Goal: Information Seeking & Learning: Learn about a topic

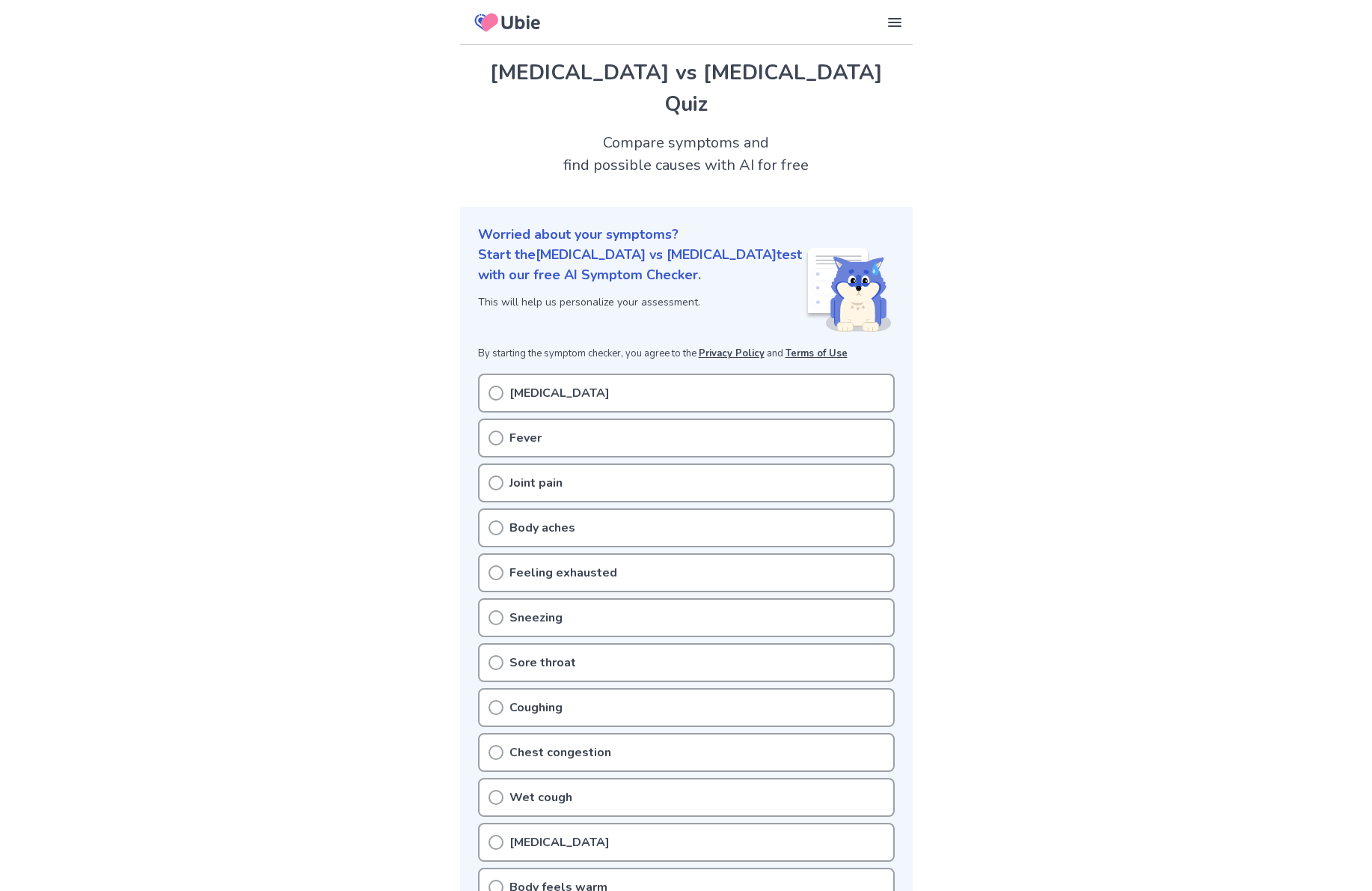
click at [578, 373] on div "Runny nose" at bounding box center [686, 393] width 416 height 39
click at [498, 386] on icon at bounding box center [496, 393] width 15 height 15
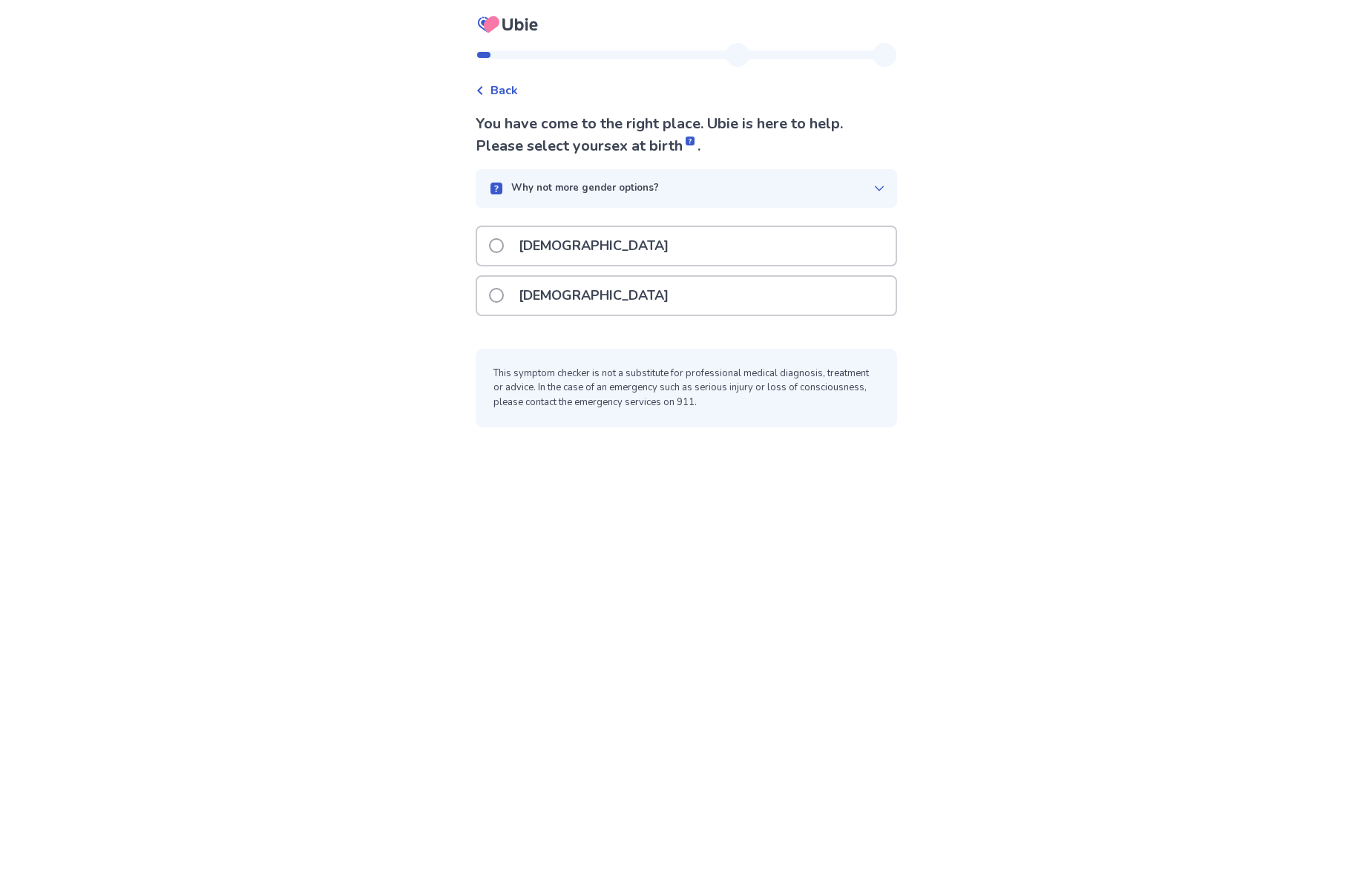
click at [540, 306] on p "Female" at bounding box center [594, 295] width 167 height 38
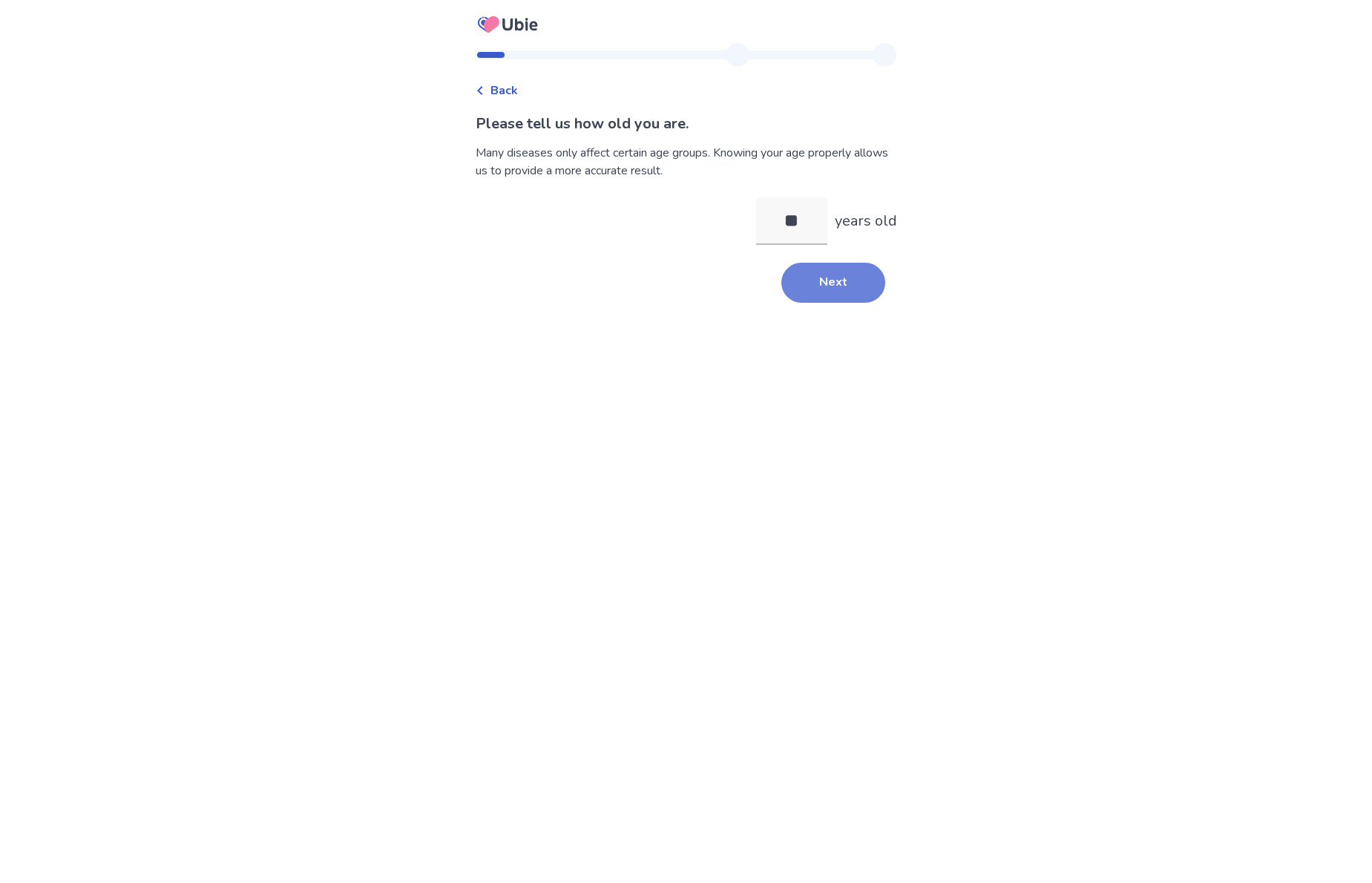
type input "**"
click at [828, 273] on button "Next" at bounding box center [833, 283] width 104 height 40
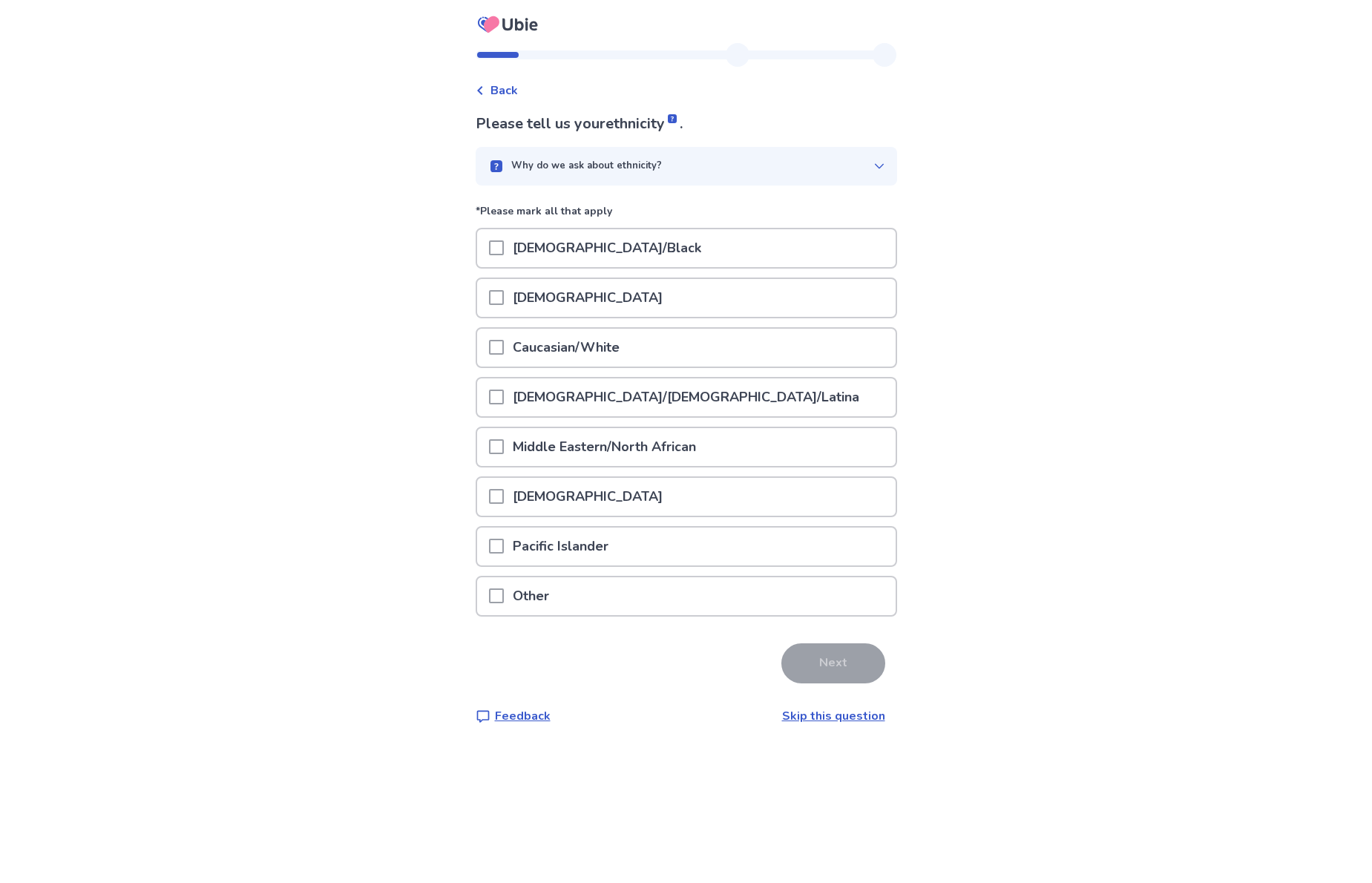
click at [540, 300] on p "Asian" at bounding box center [587, 298] width 167 height 38
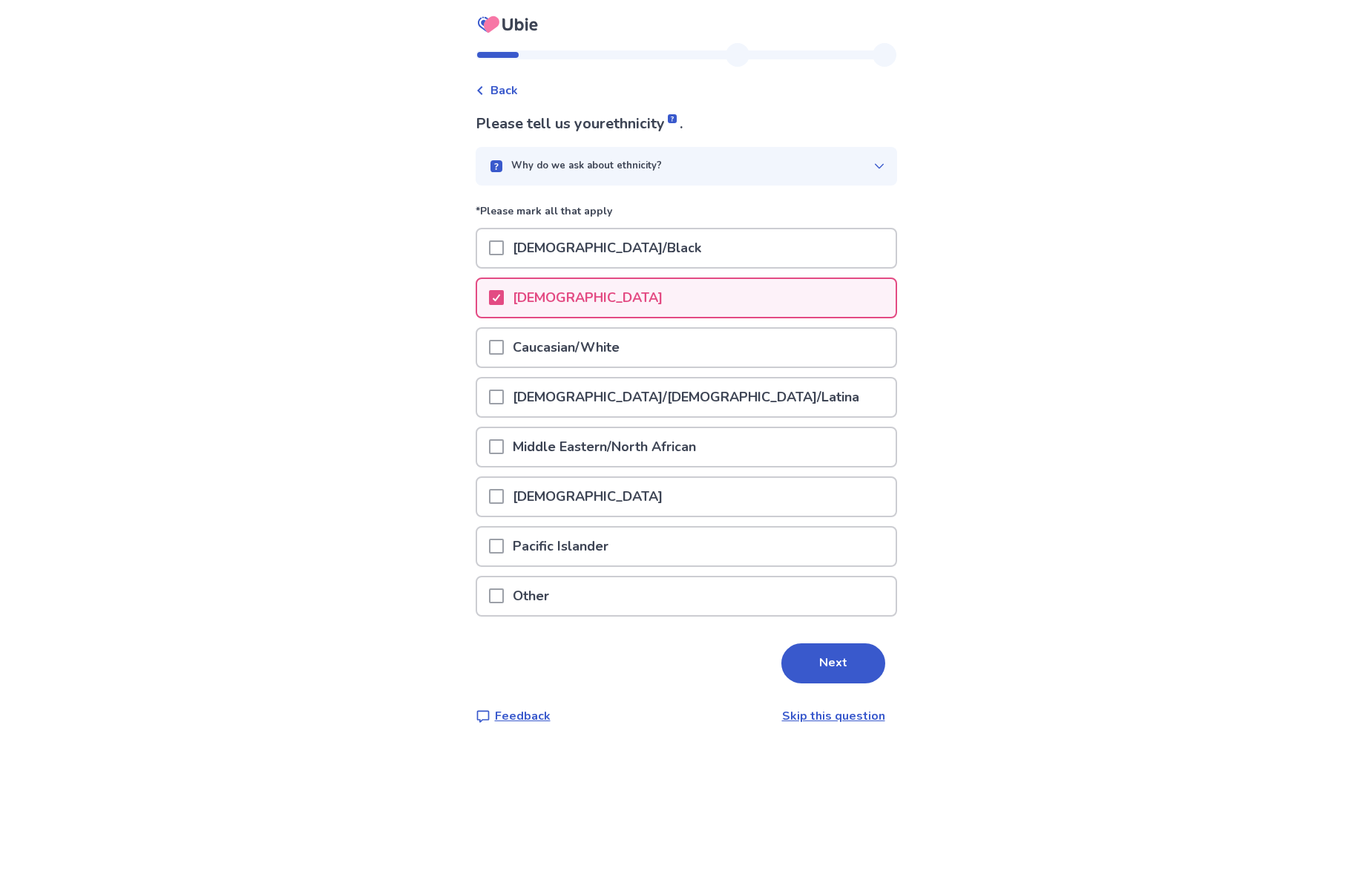
click at [522, 329] on p "Caucasian/White" at bounding box center [566, 347] width 125 height 38
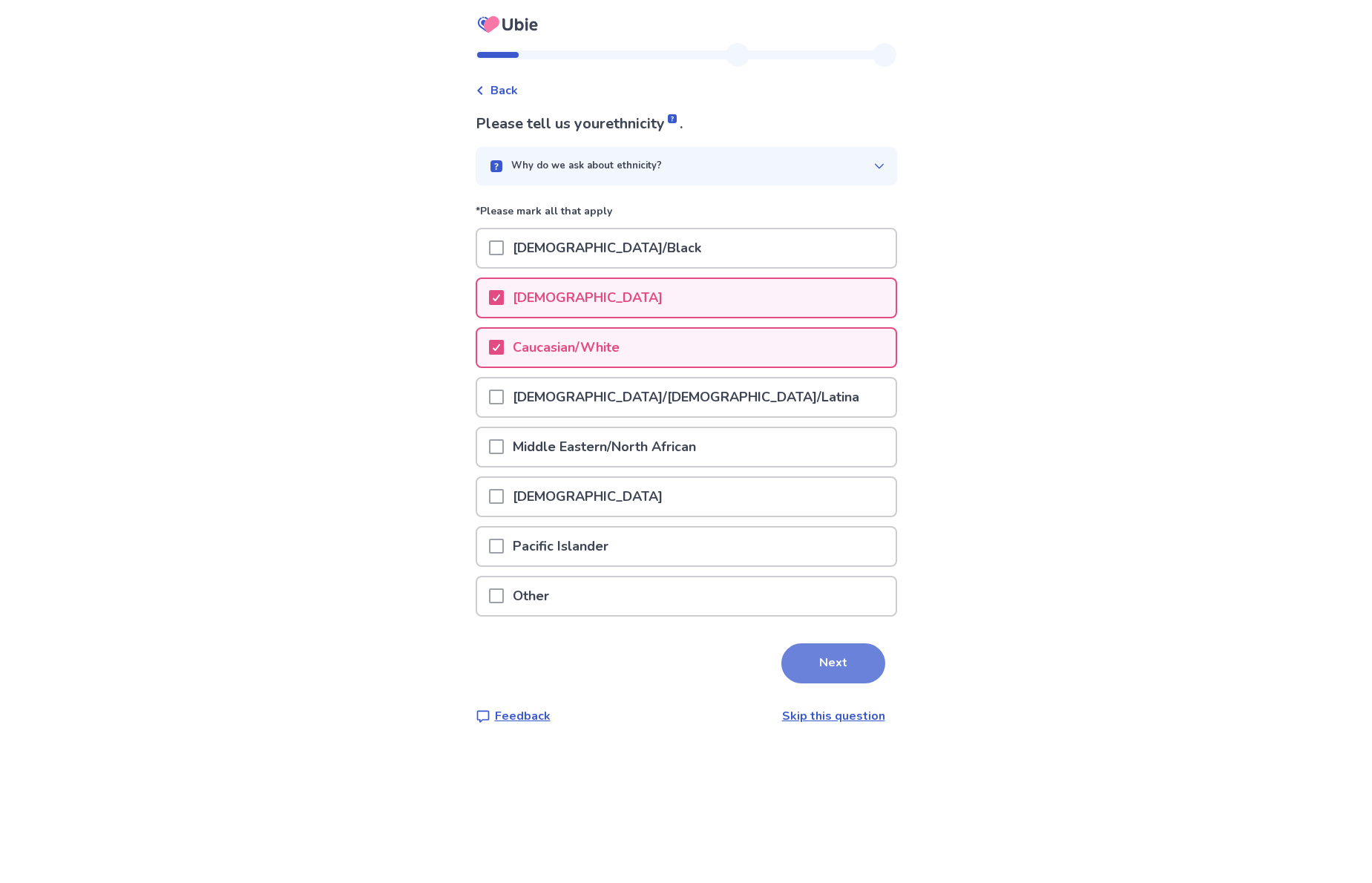
click at [846, 668] on button "Next" at bounding box center [833, 664] width 104 height 40
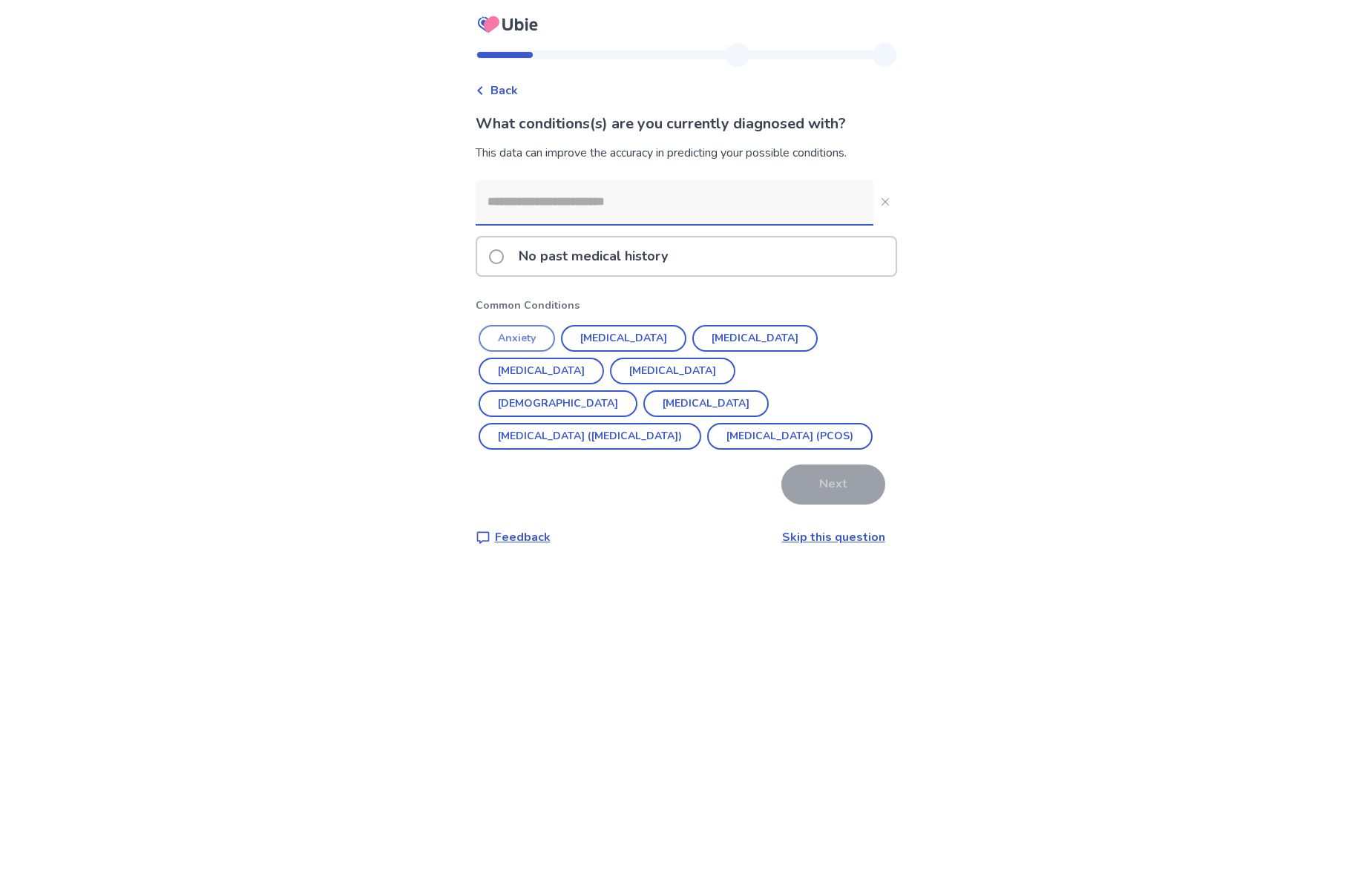
click at [523, 334] on button "Anxiety" at bounding box center [516, 338] width 77 height 26
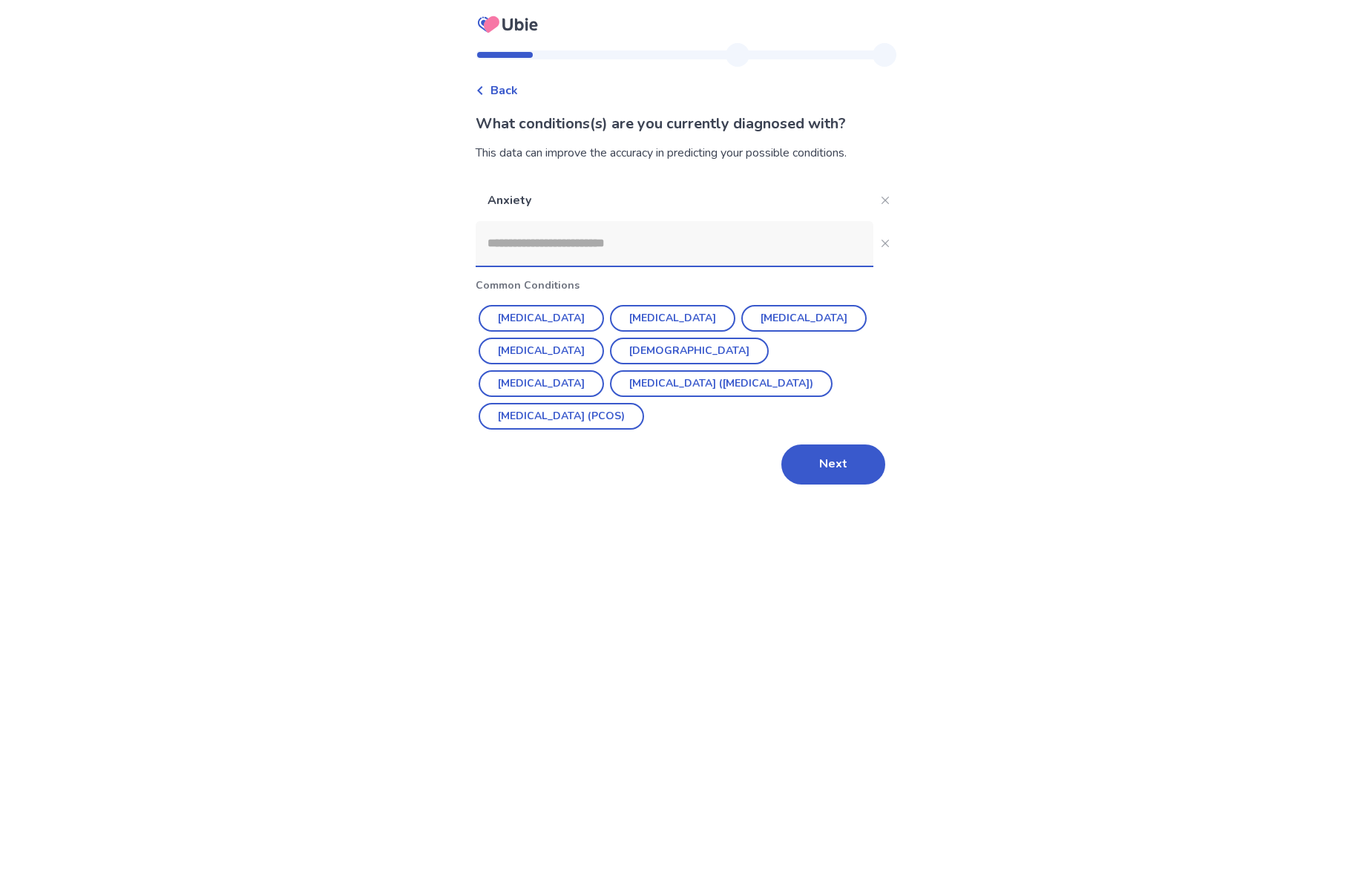
click at [510, 247] on input at bounding box center [675, 243] width 398 height 45
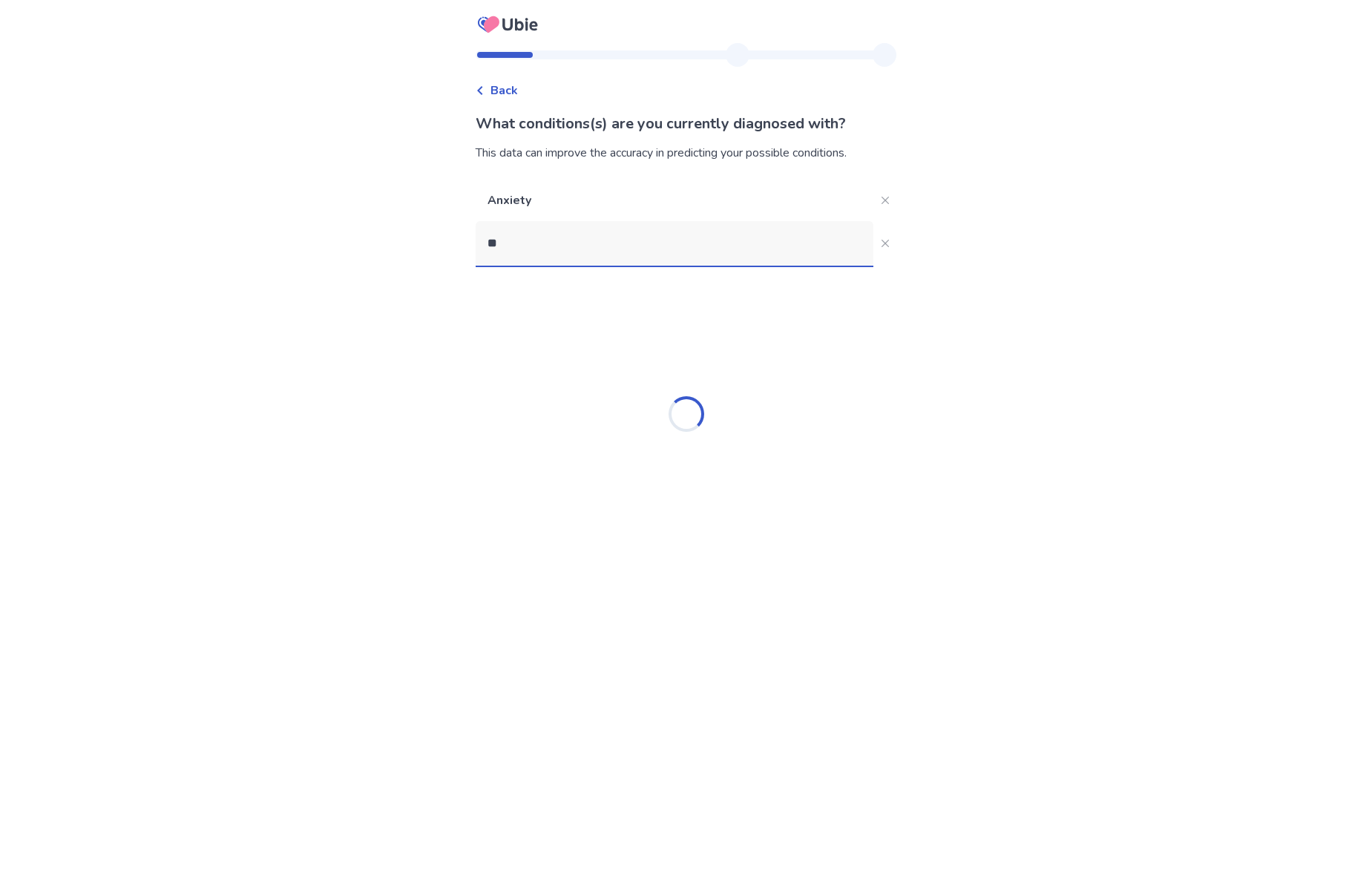
type input "***"
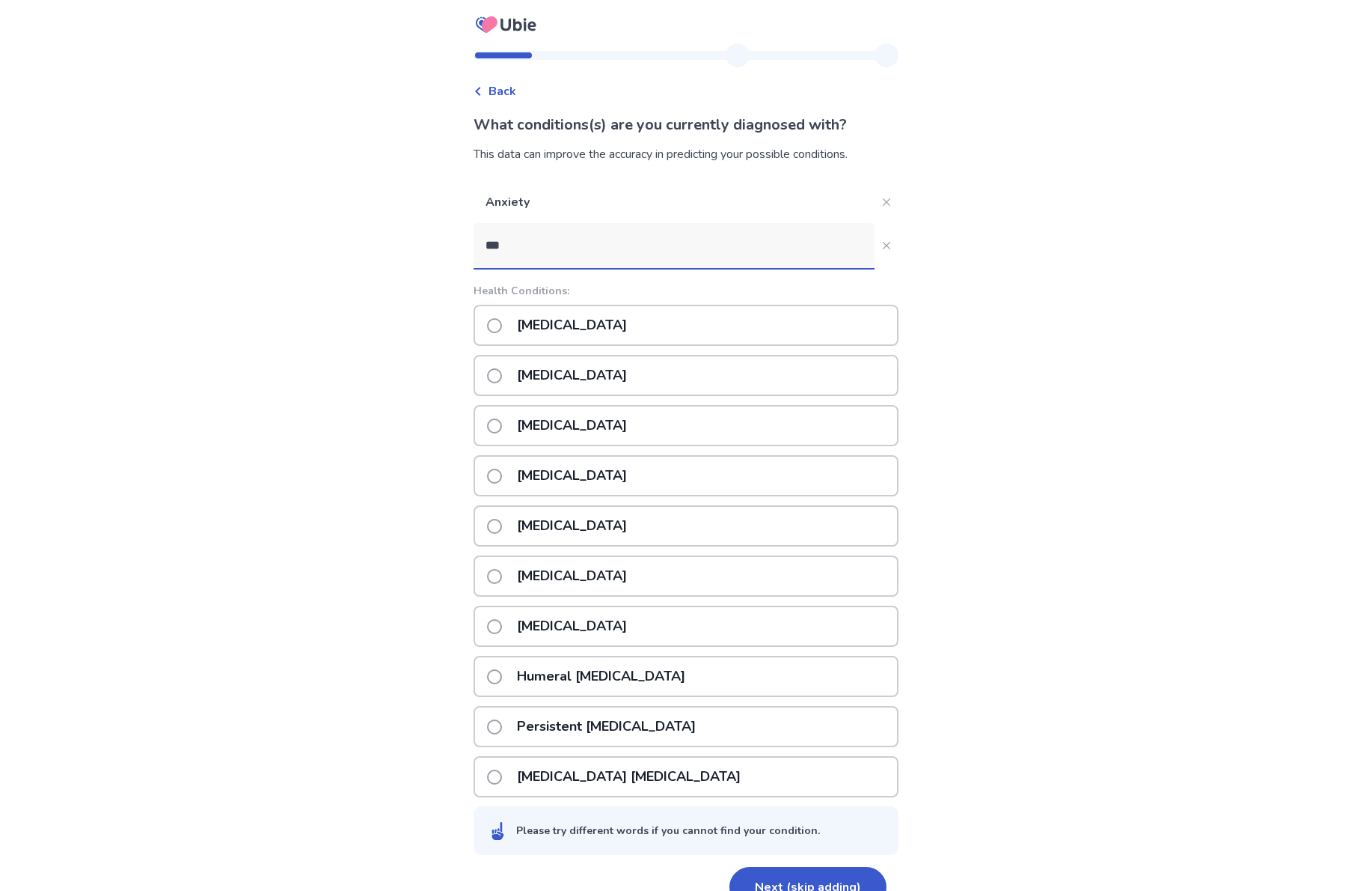
click at [571, 386] on p "Epilepsy" at bounding box center [572, 375] width 128 height 38
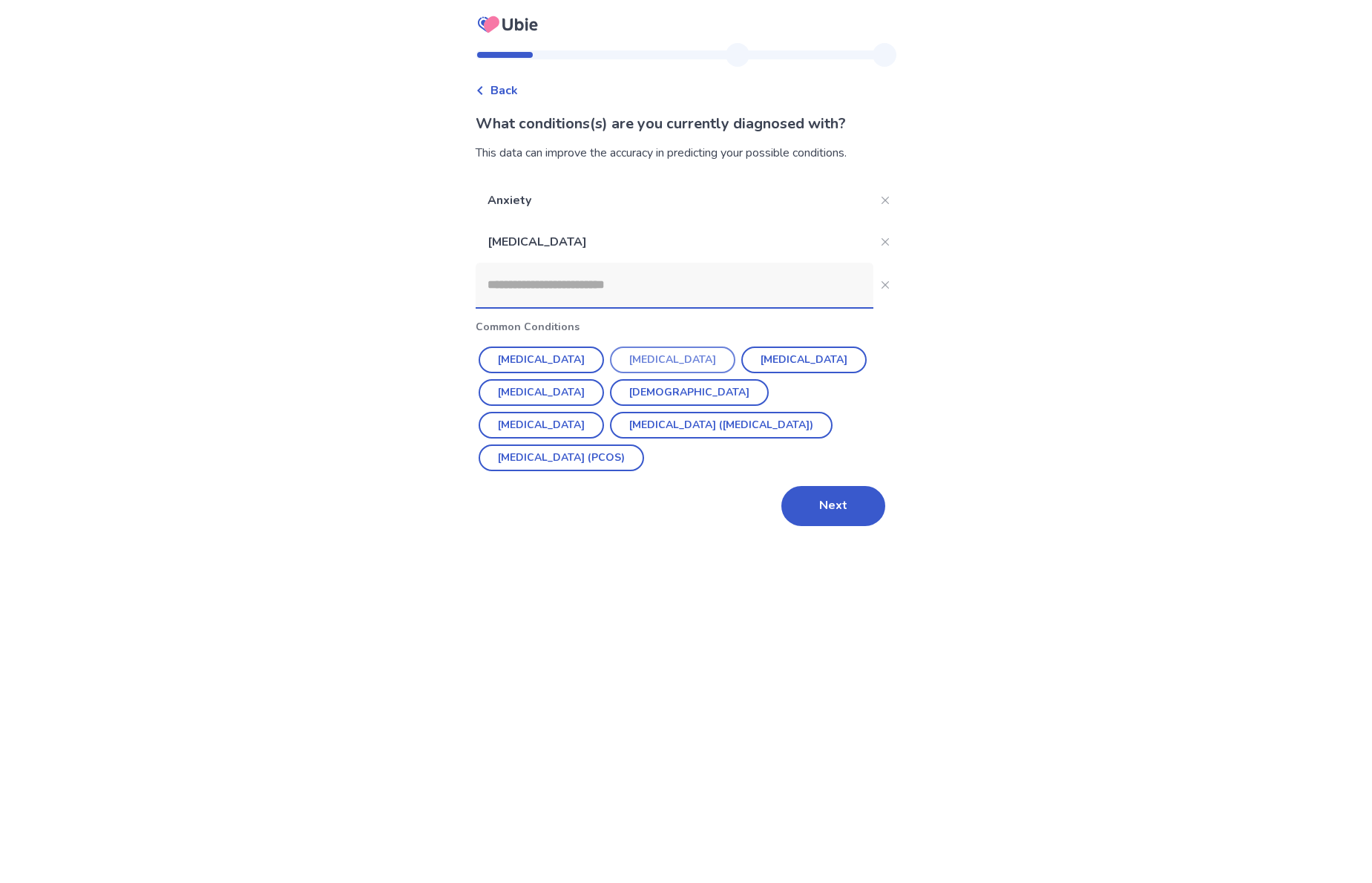
click at [644, 359] on button "Depression" at bounding box center [673, 360] width 125 height 26
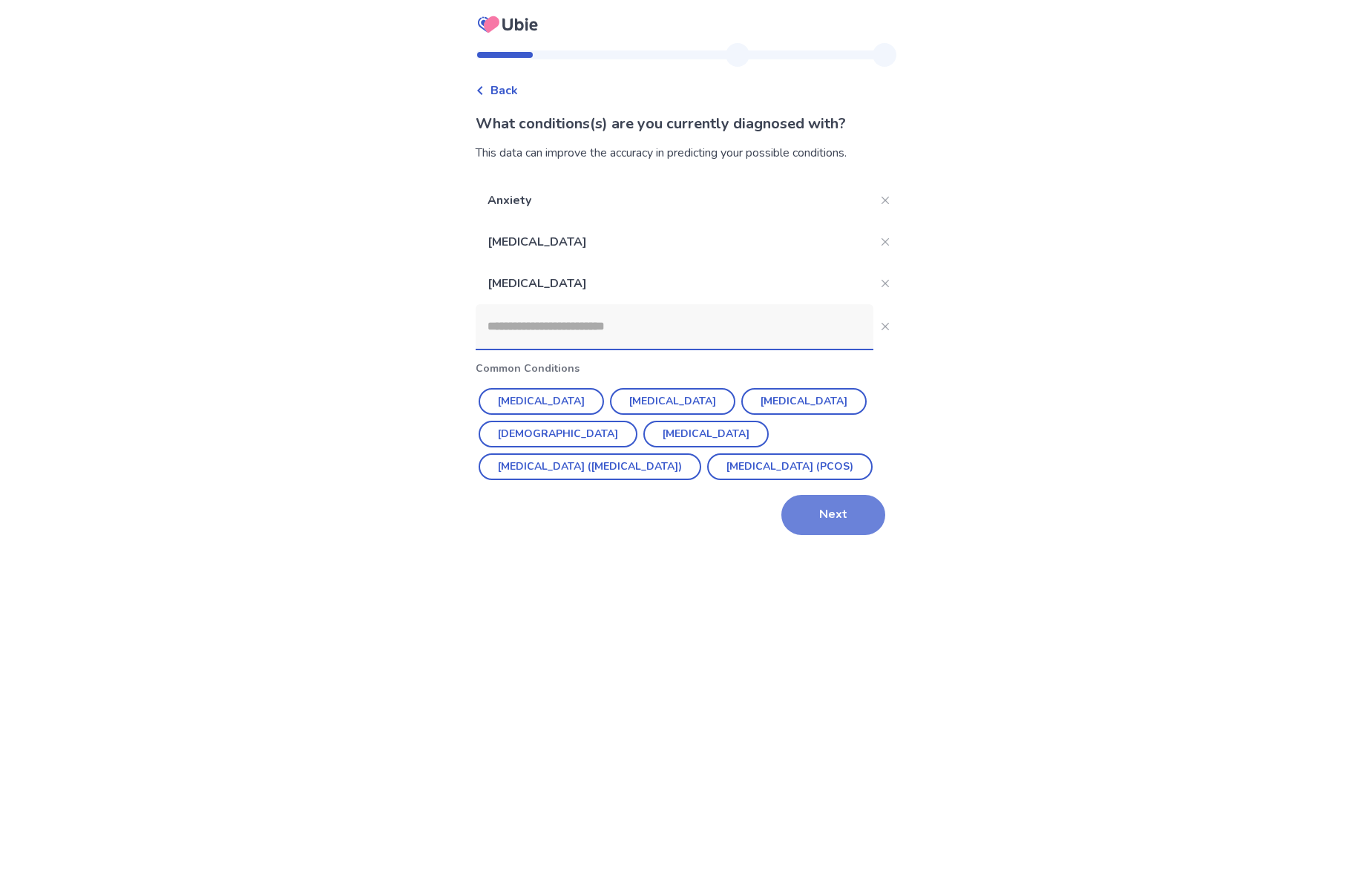
click at [839, 534] on button "Next" at bounding box center [833, 515] width 104 height 40
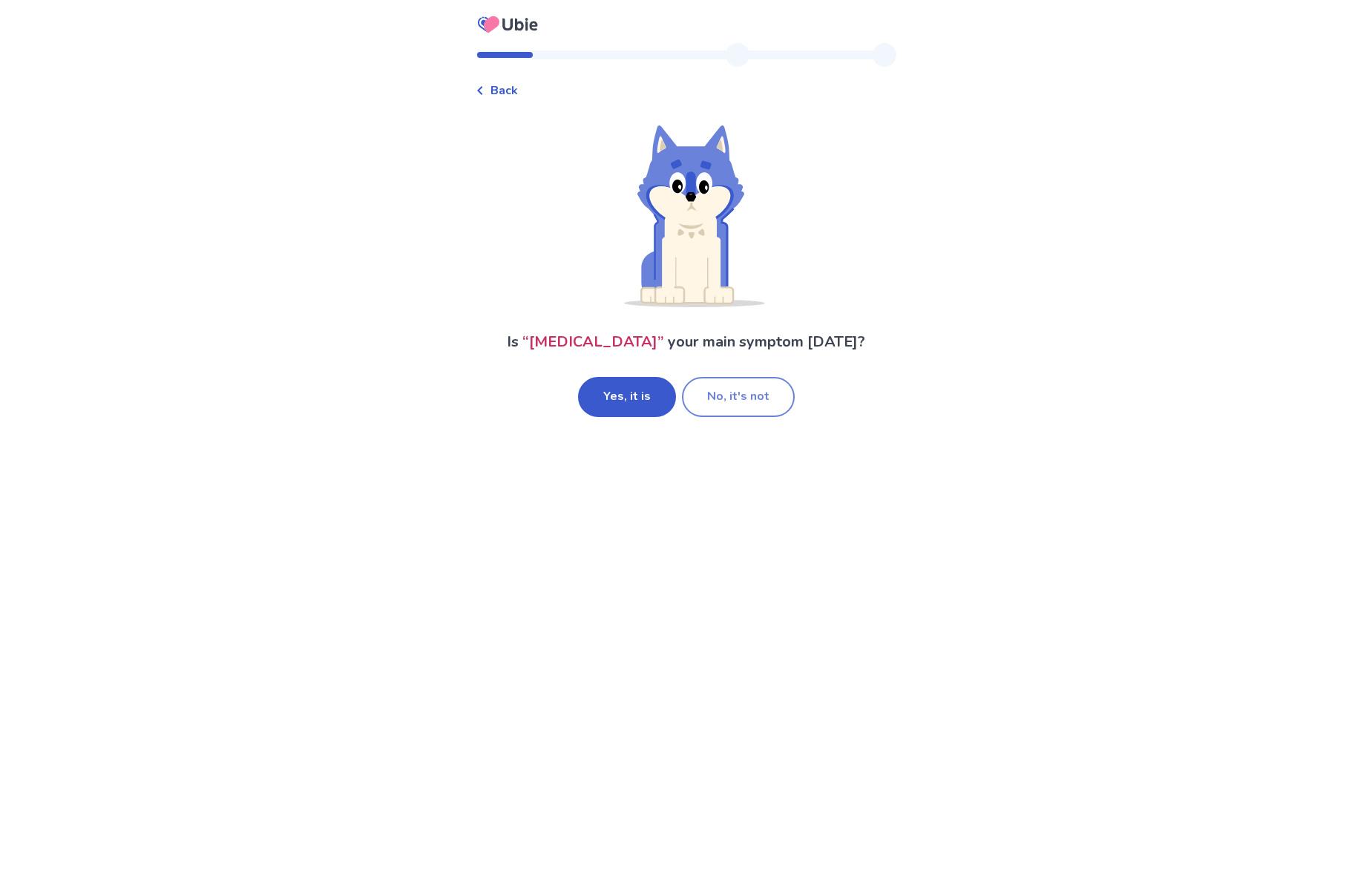
click at [704, 399] on button "No, it's not" at bounding box center [738, 397] width 113 height 40
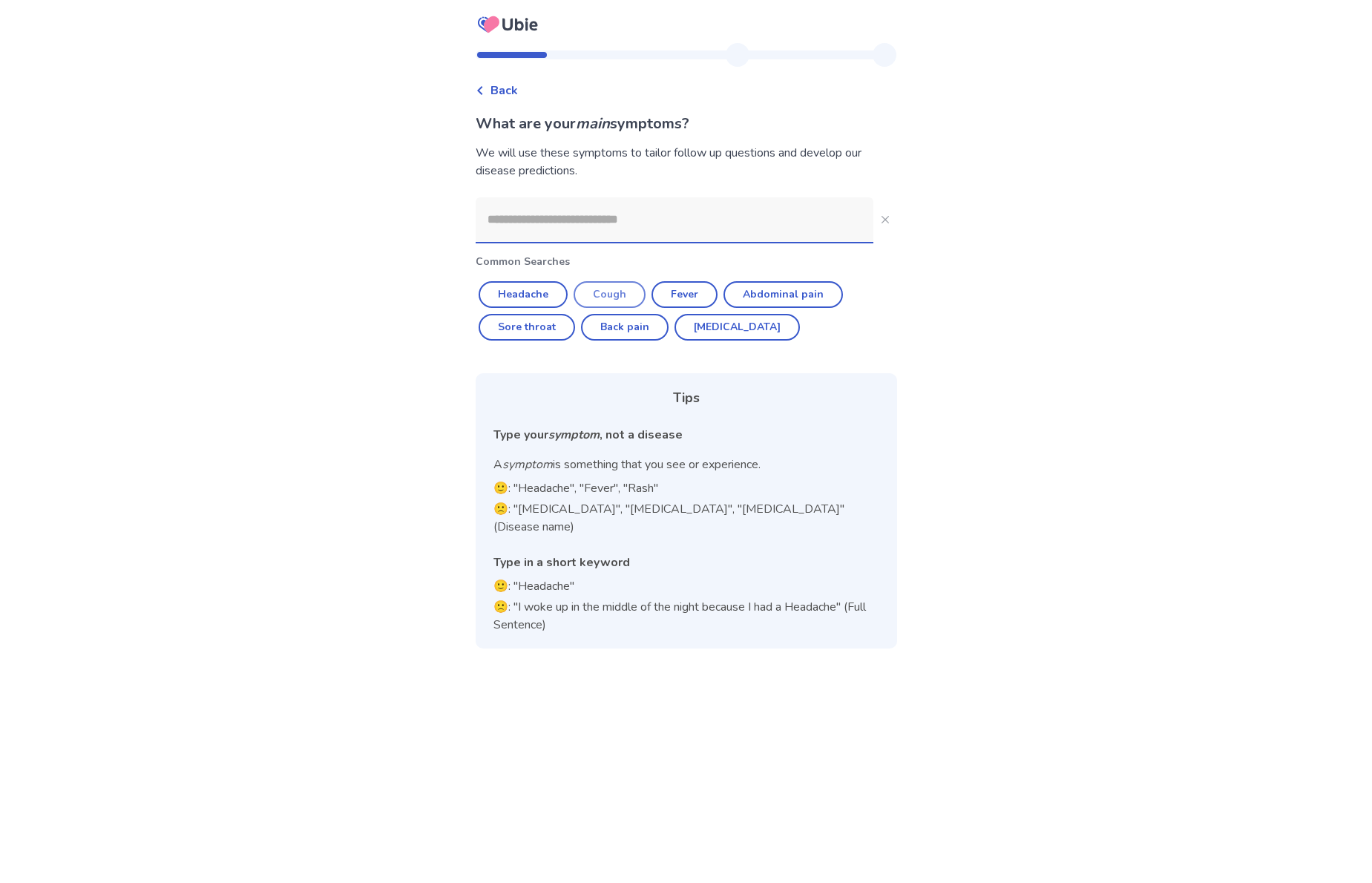
click at [635, 293] on button "Cough" at bounding box center [609, 294] width 72 height 26
type input "*****"
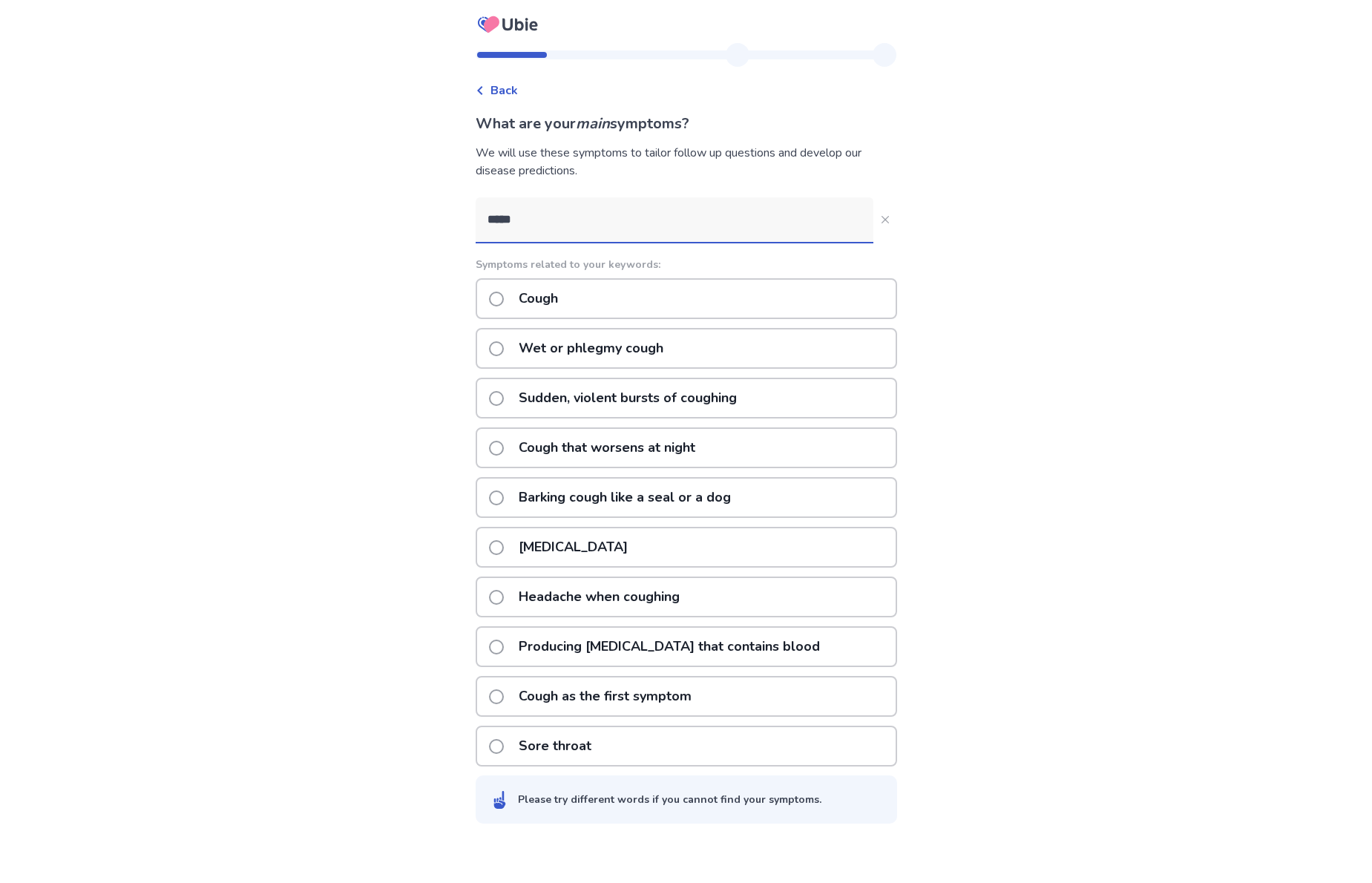
click at [630, 355] on p "Wet or phlegmy cough" at bounding box center [591, 348] width 163 height 38
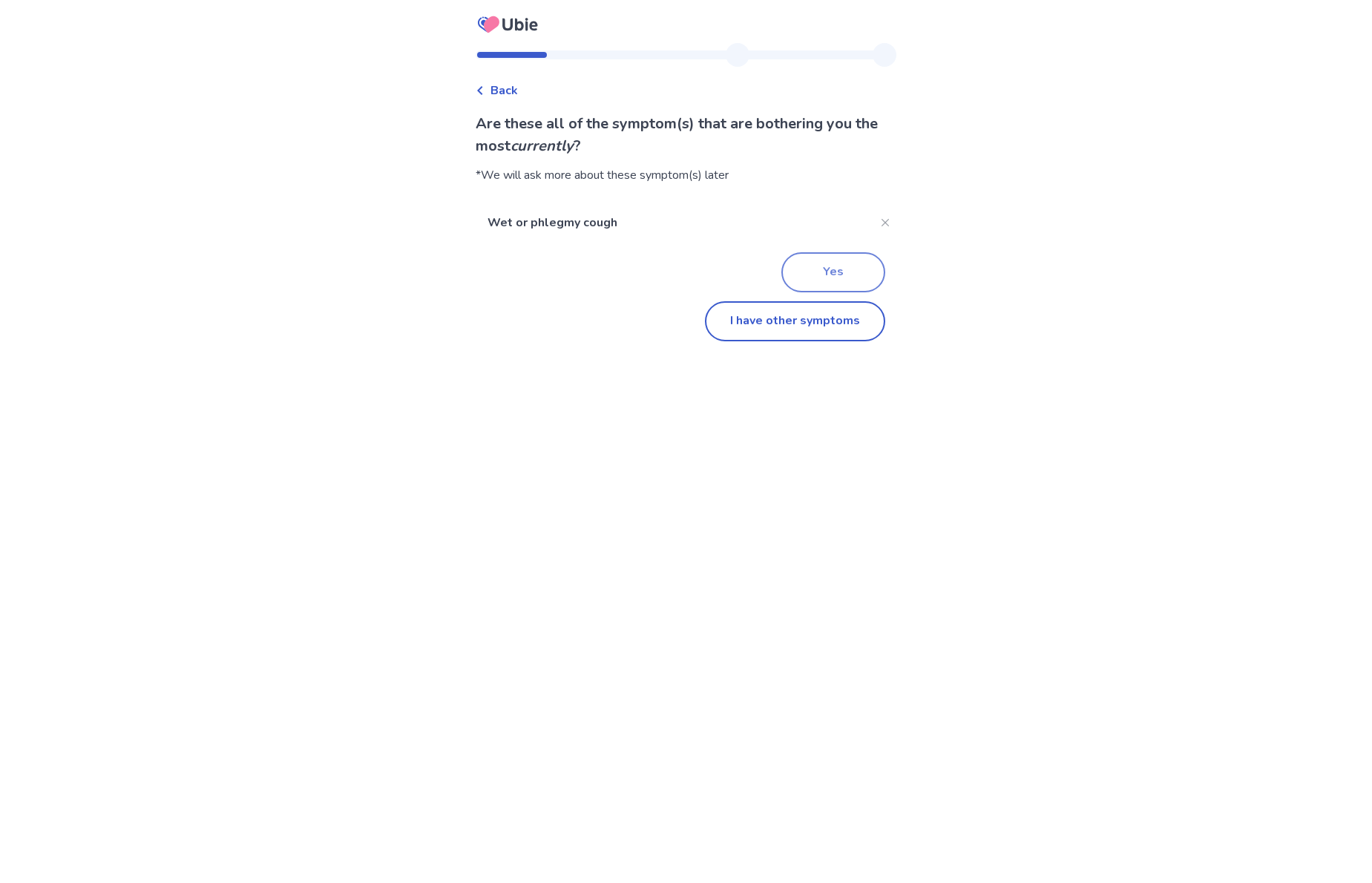
click at [784, 266] on button "Yes" at bounding box center [833, 272] width 104 height 40
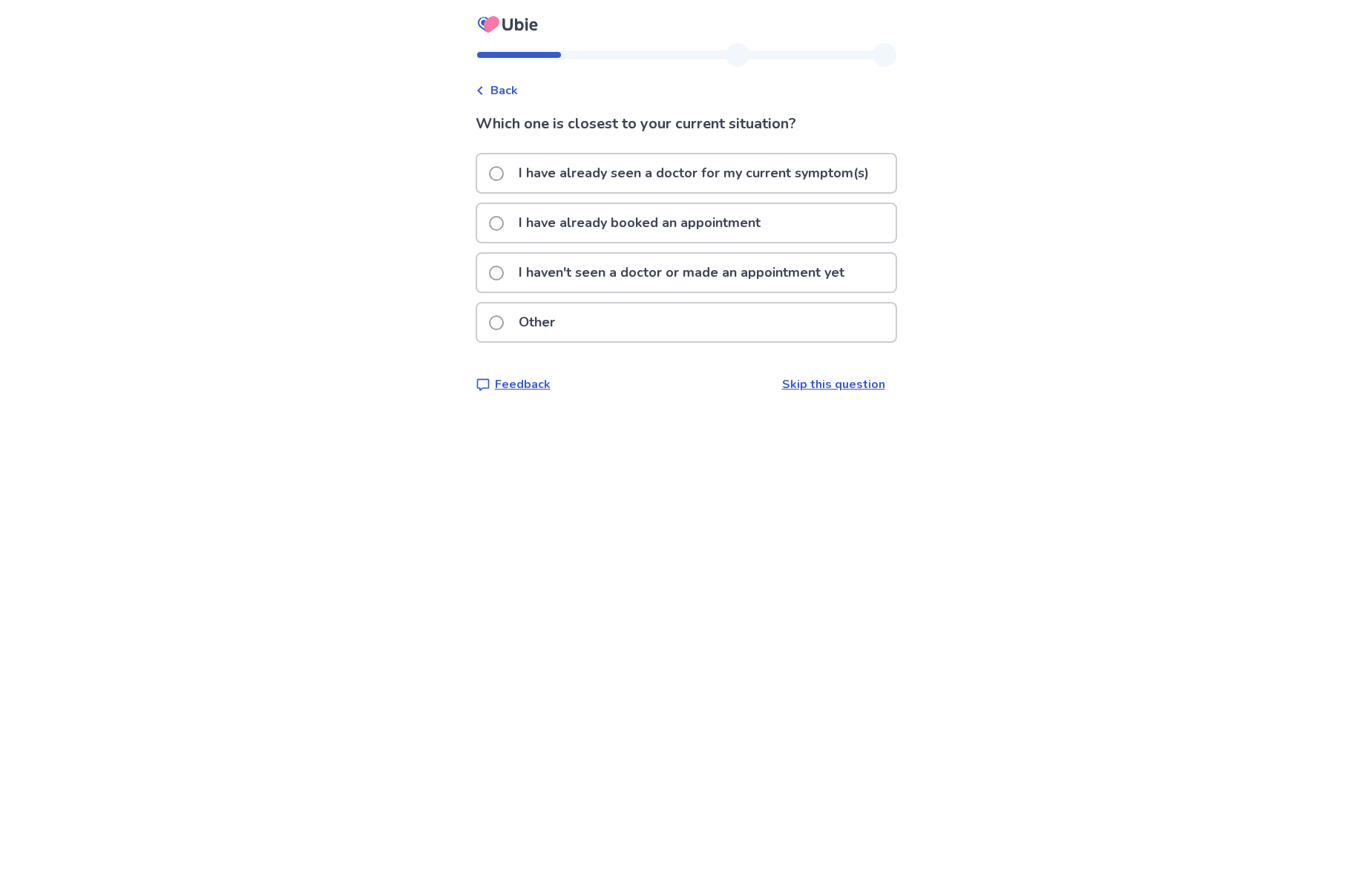
click at [610, 263] on p "I haven't seen a doctor or made an appointment yet" at bounding box center [682, 272] width 343 height 38
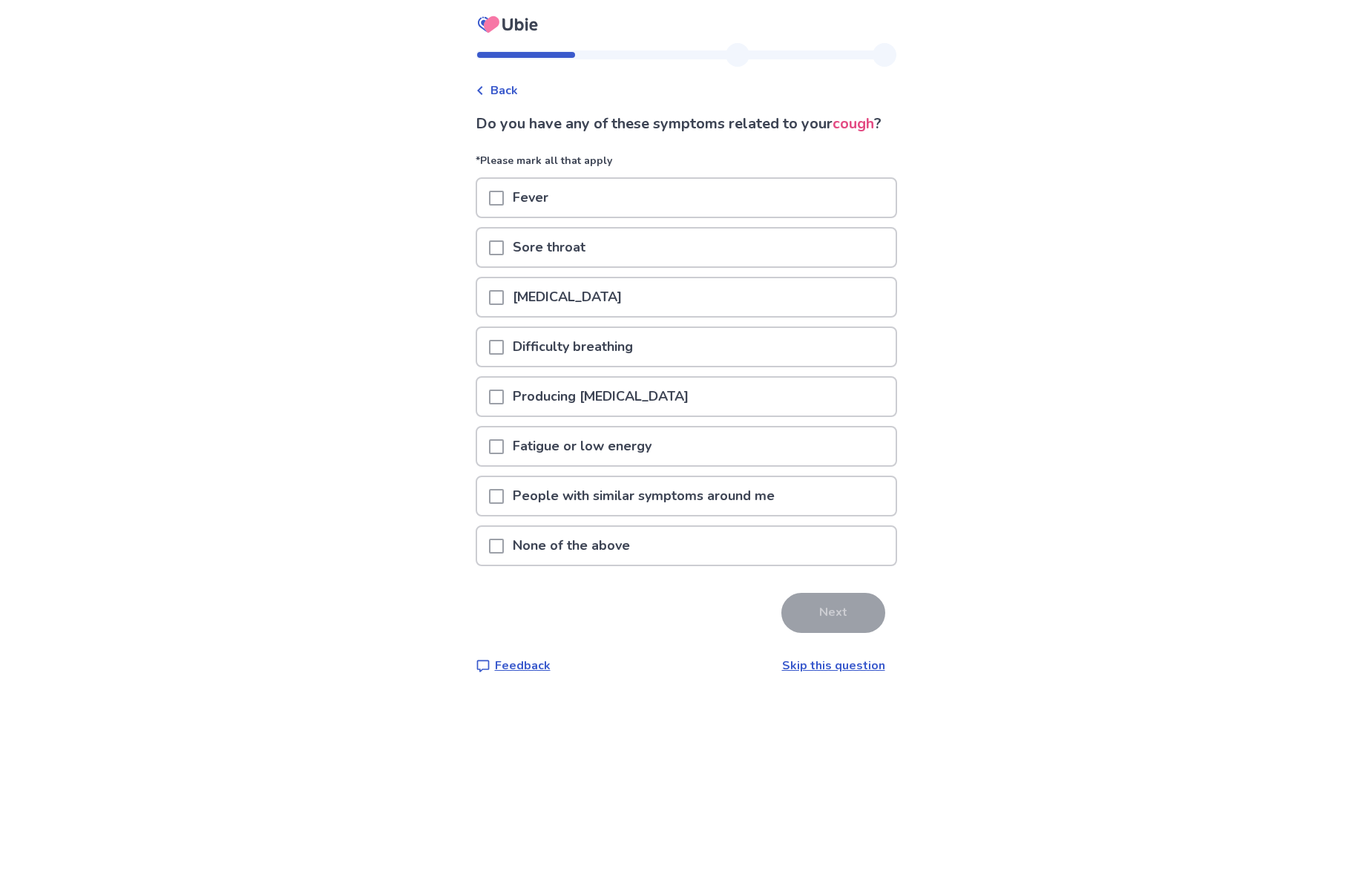
click at [591, 316] on p "Runny nose" at bounding box center [567, 297] width 127 height 38
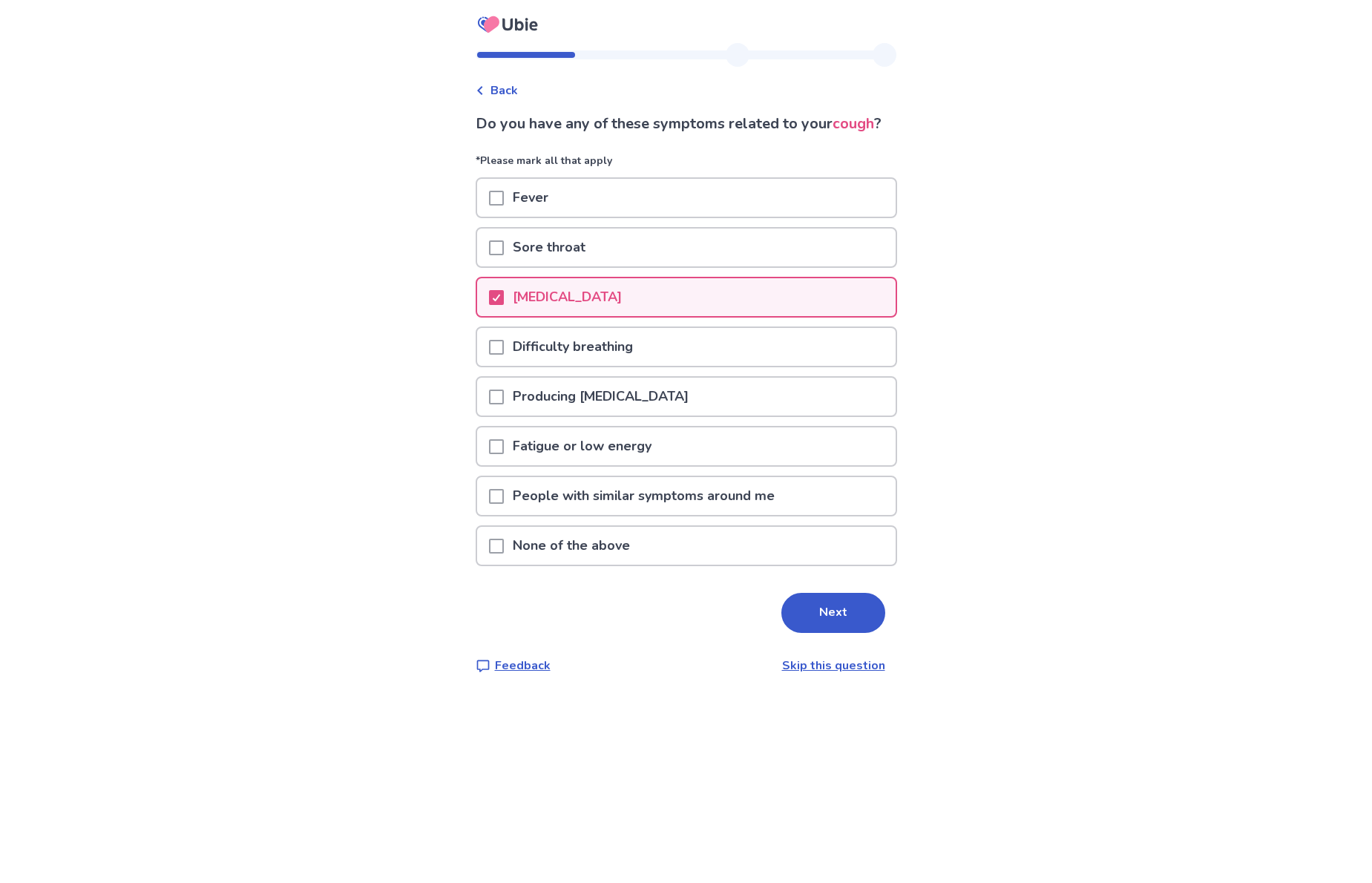
click at [660, 465] on p "Fatigue or low energy" at bounding box center [582, 445] width 157 height 38
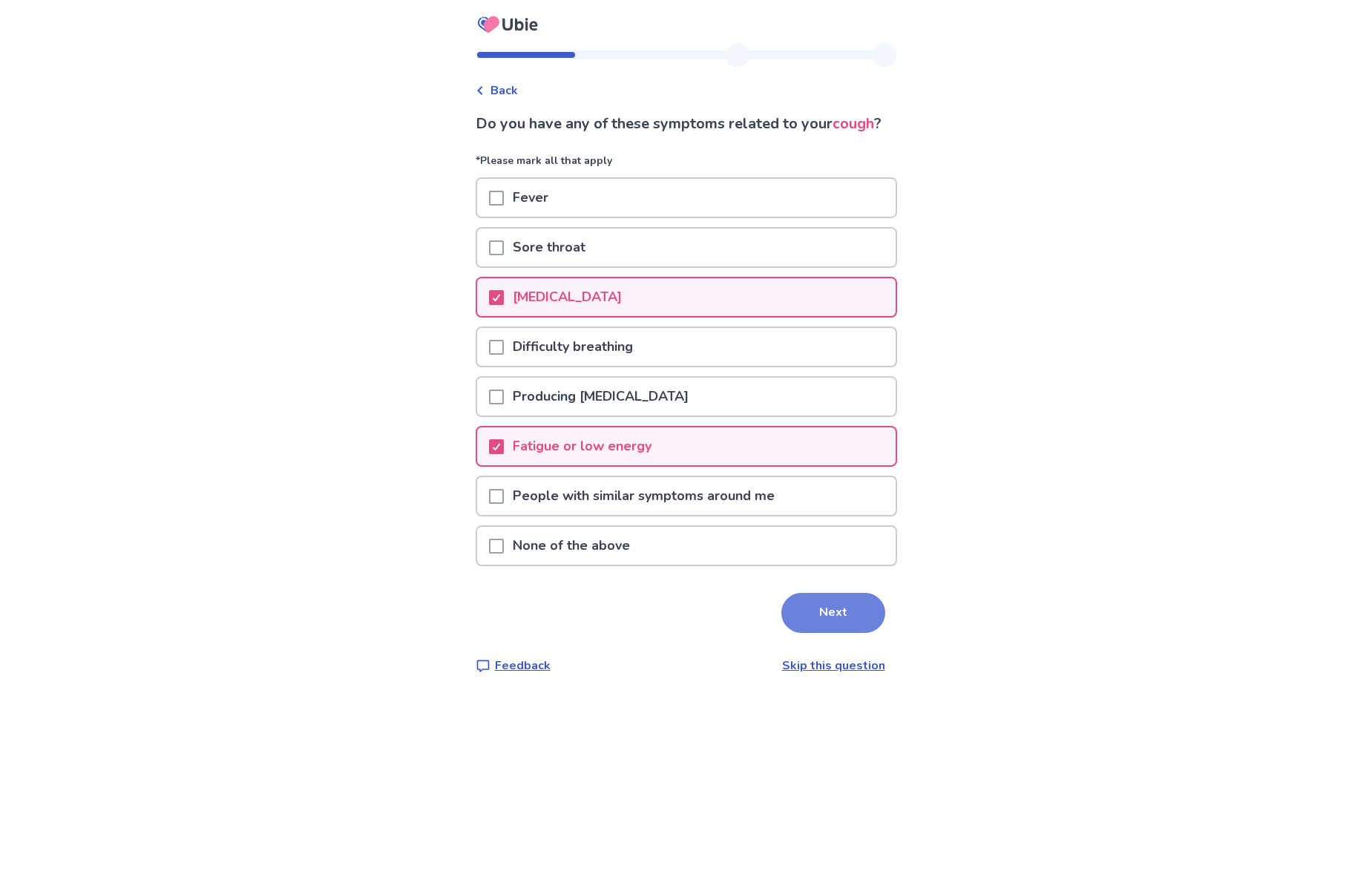
click at [818, 633] on button "Next" at bounding box center [833, 613] width 104 height 40
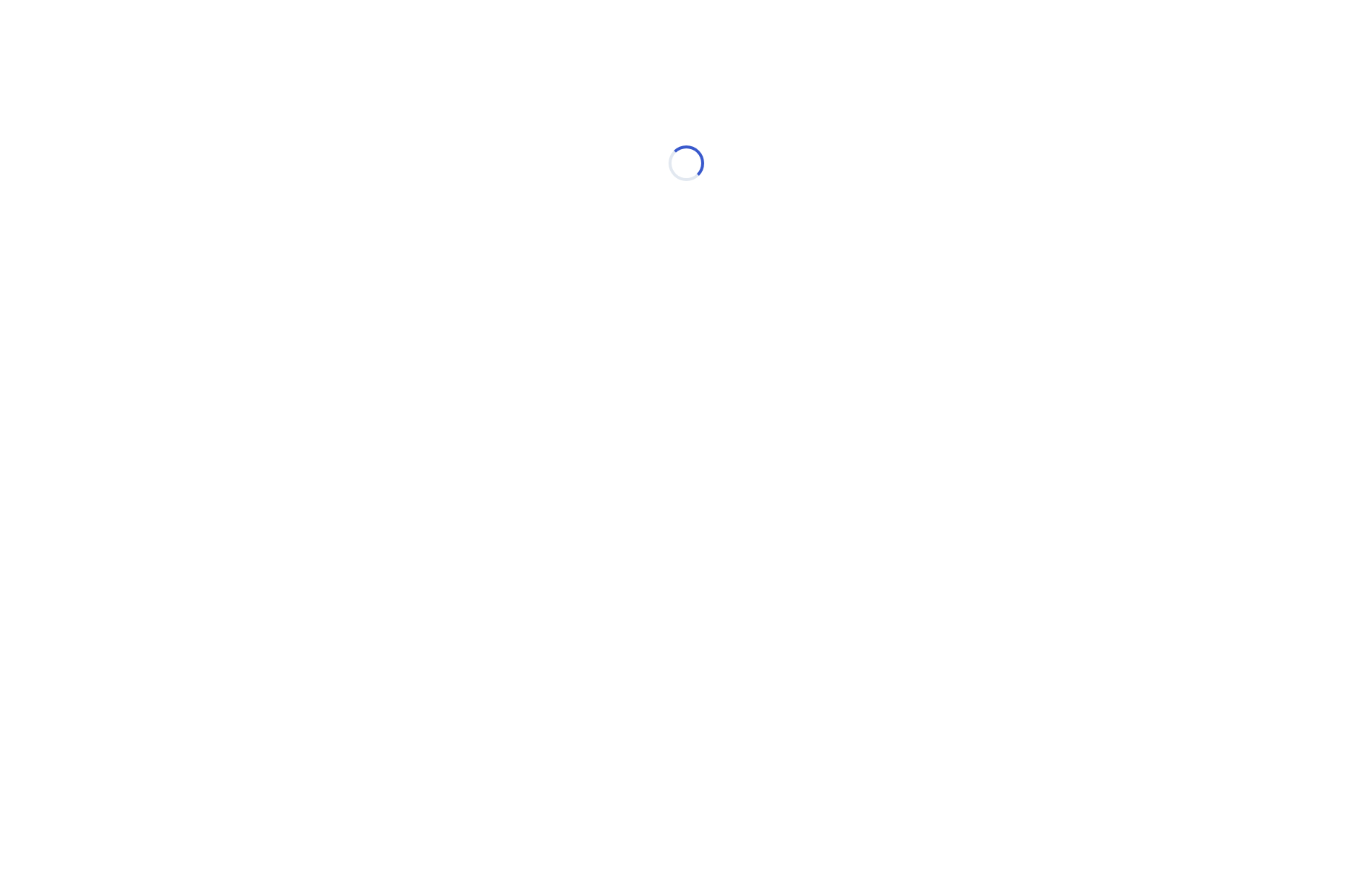
select select "*"
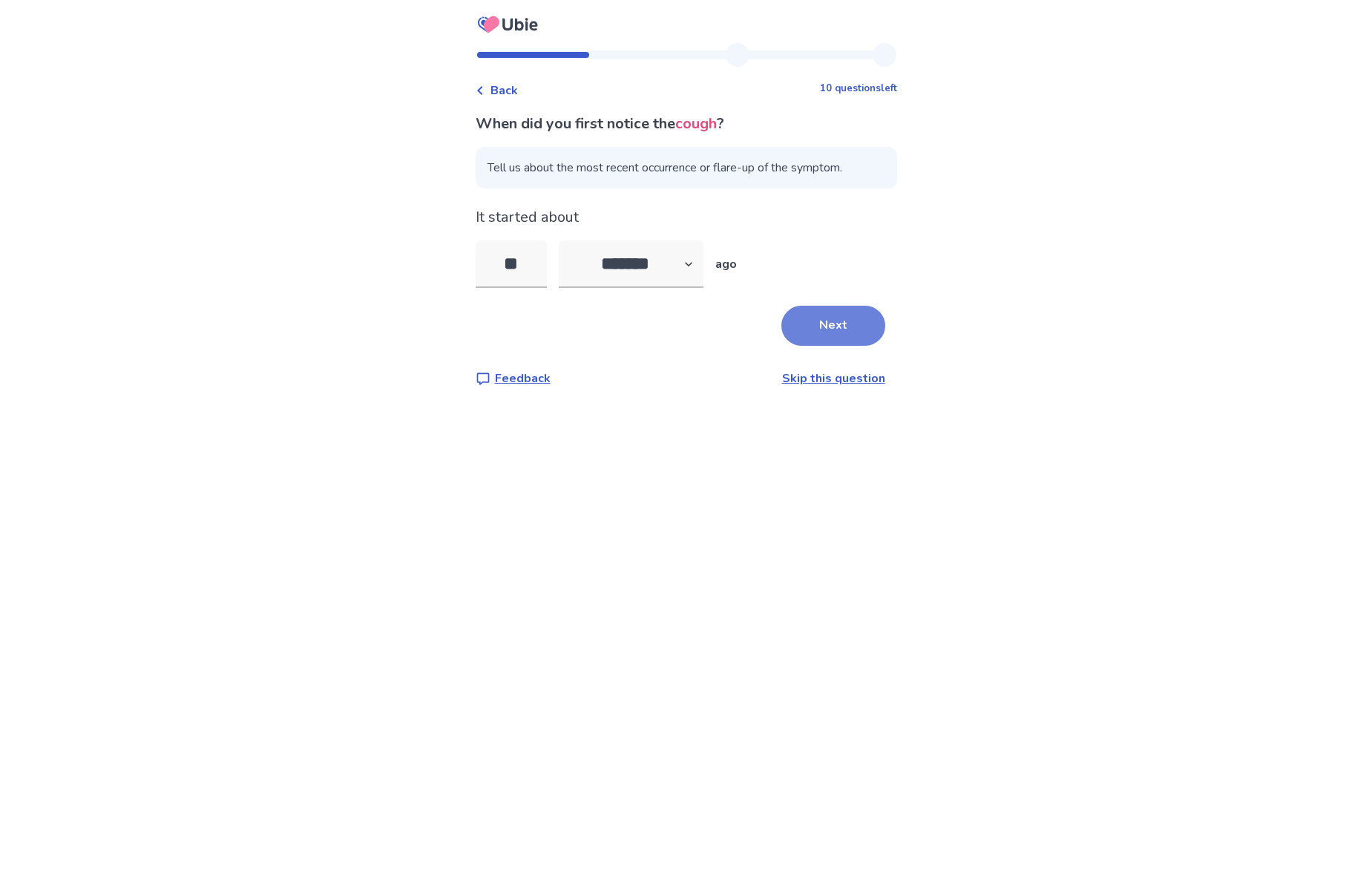
type input "**"
click at [793, 320] on button "Next" at bounding box center [833, 326] width 104 height 40
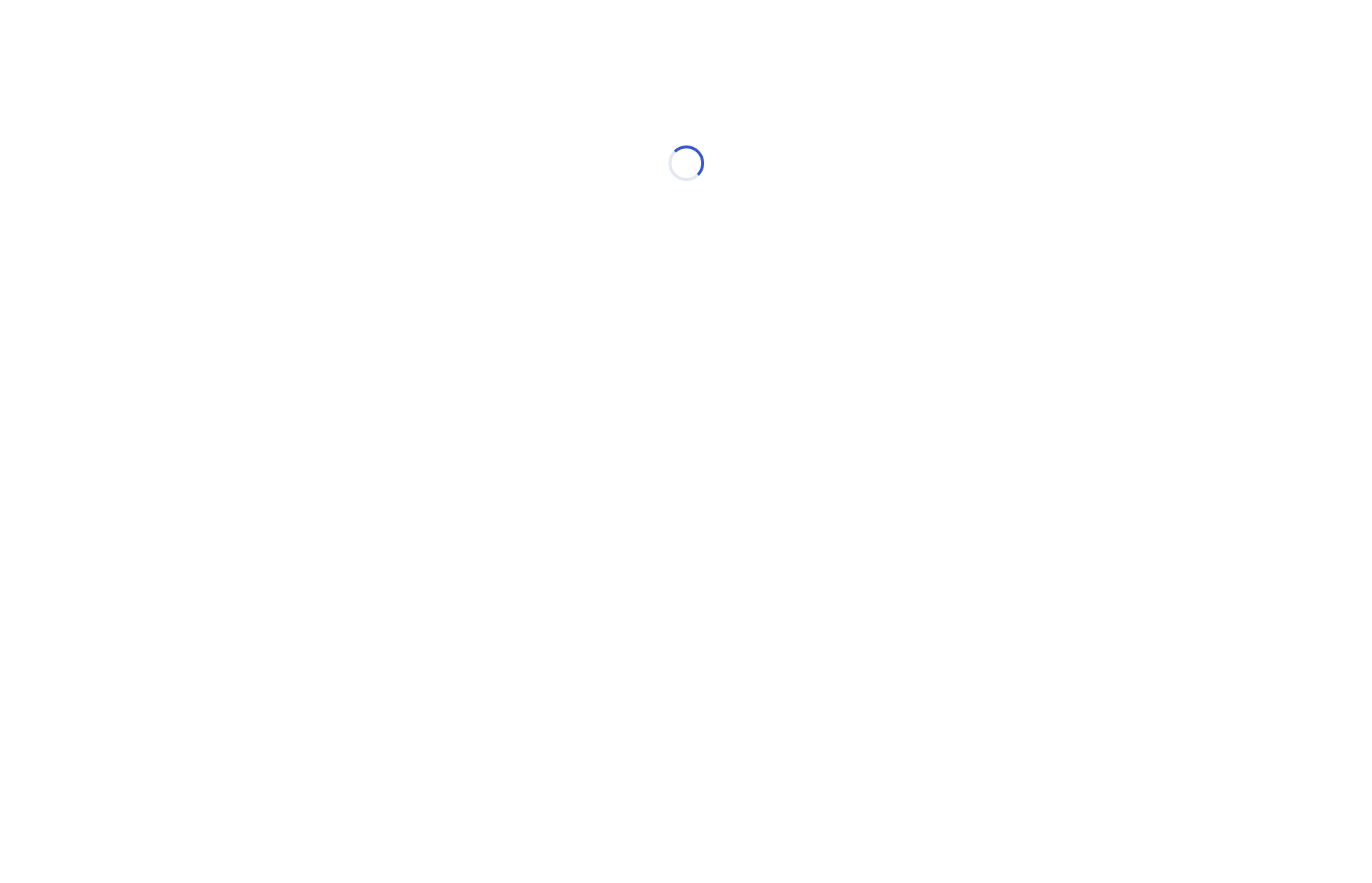
select select "*"
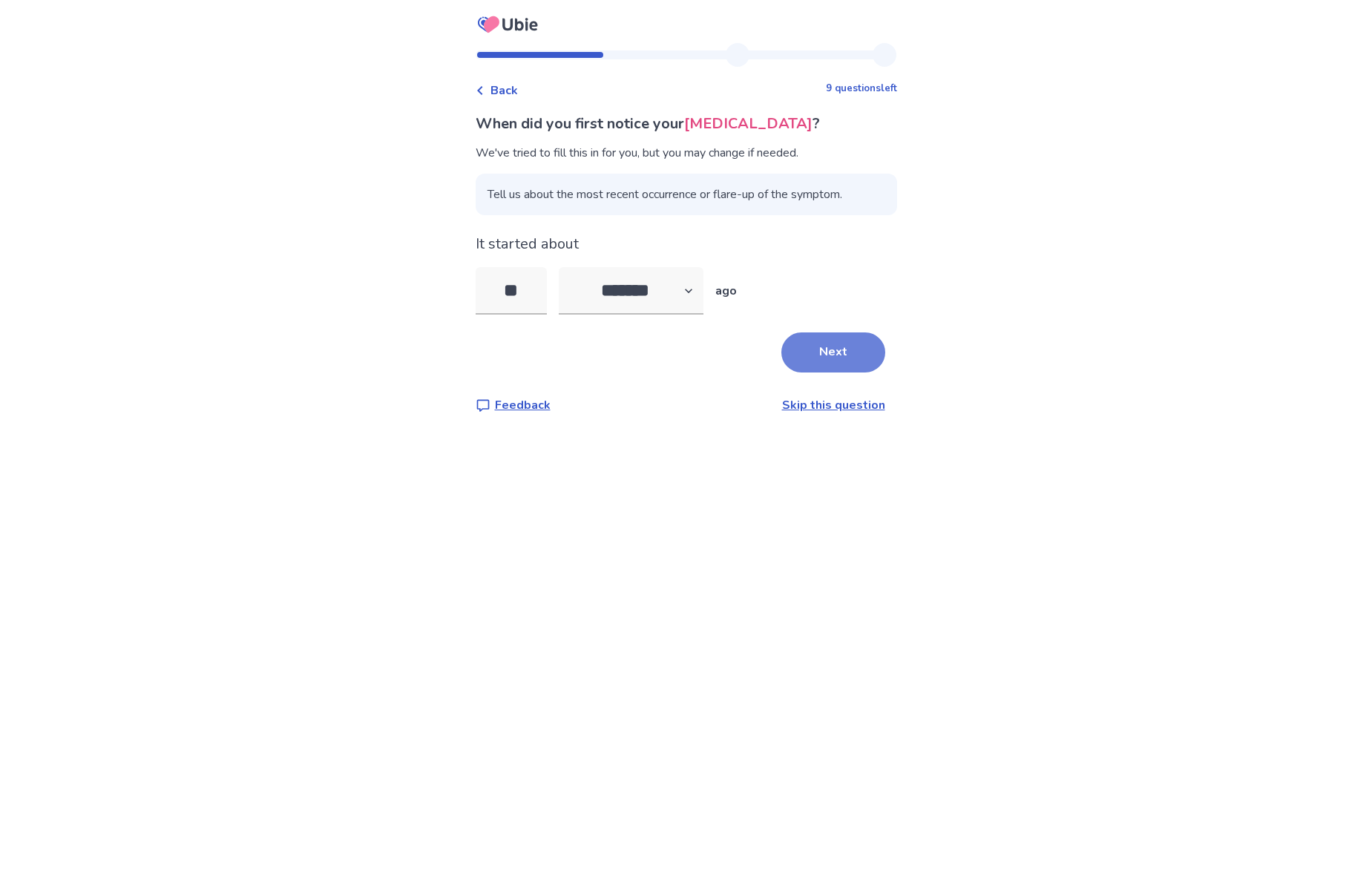
click at [824, 365] on button "Next" at bounding box center [833, 353] width 104 height 40
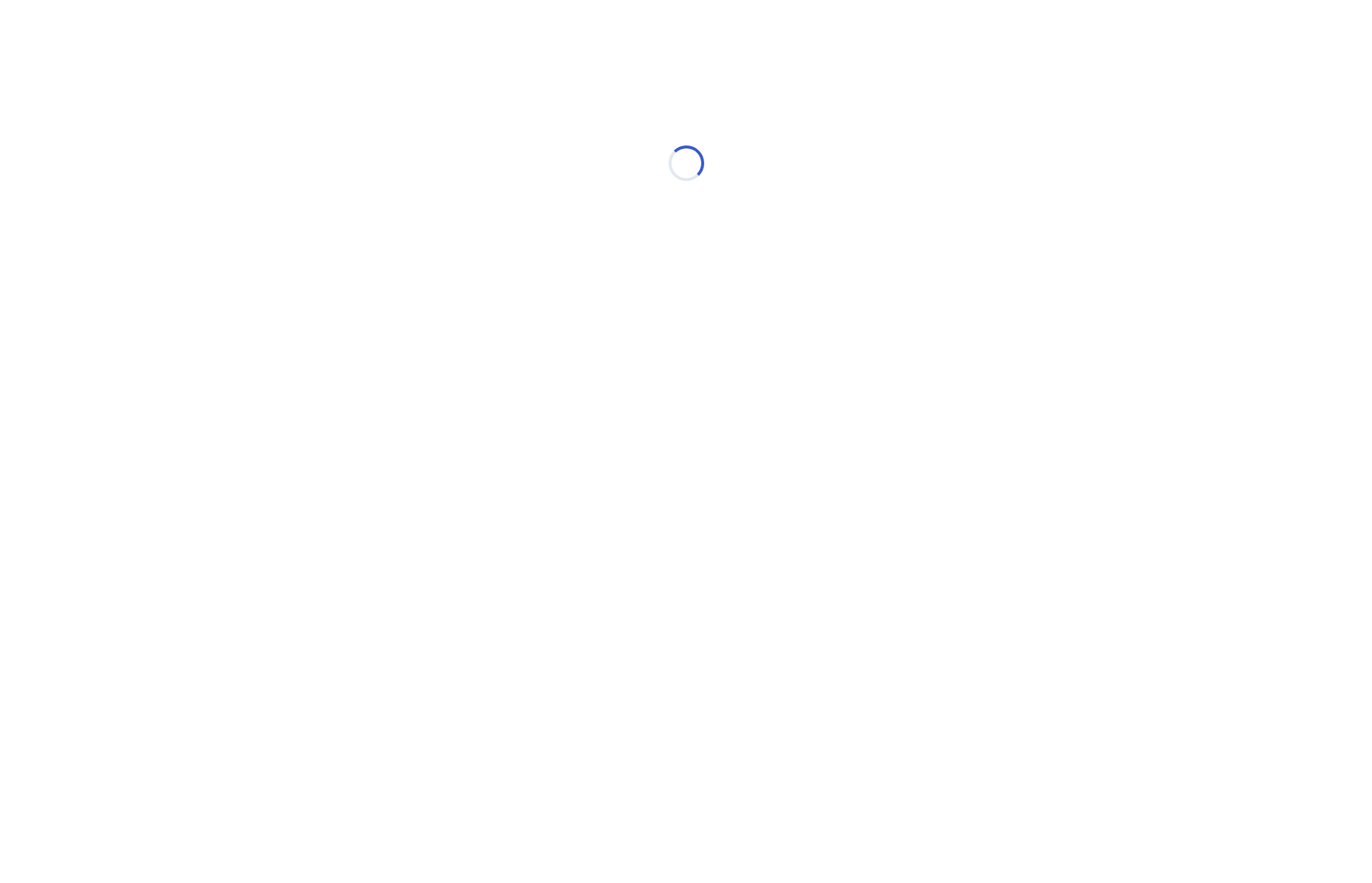
select select "*"
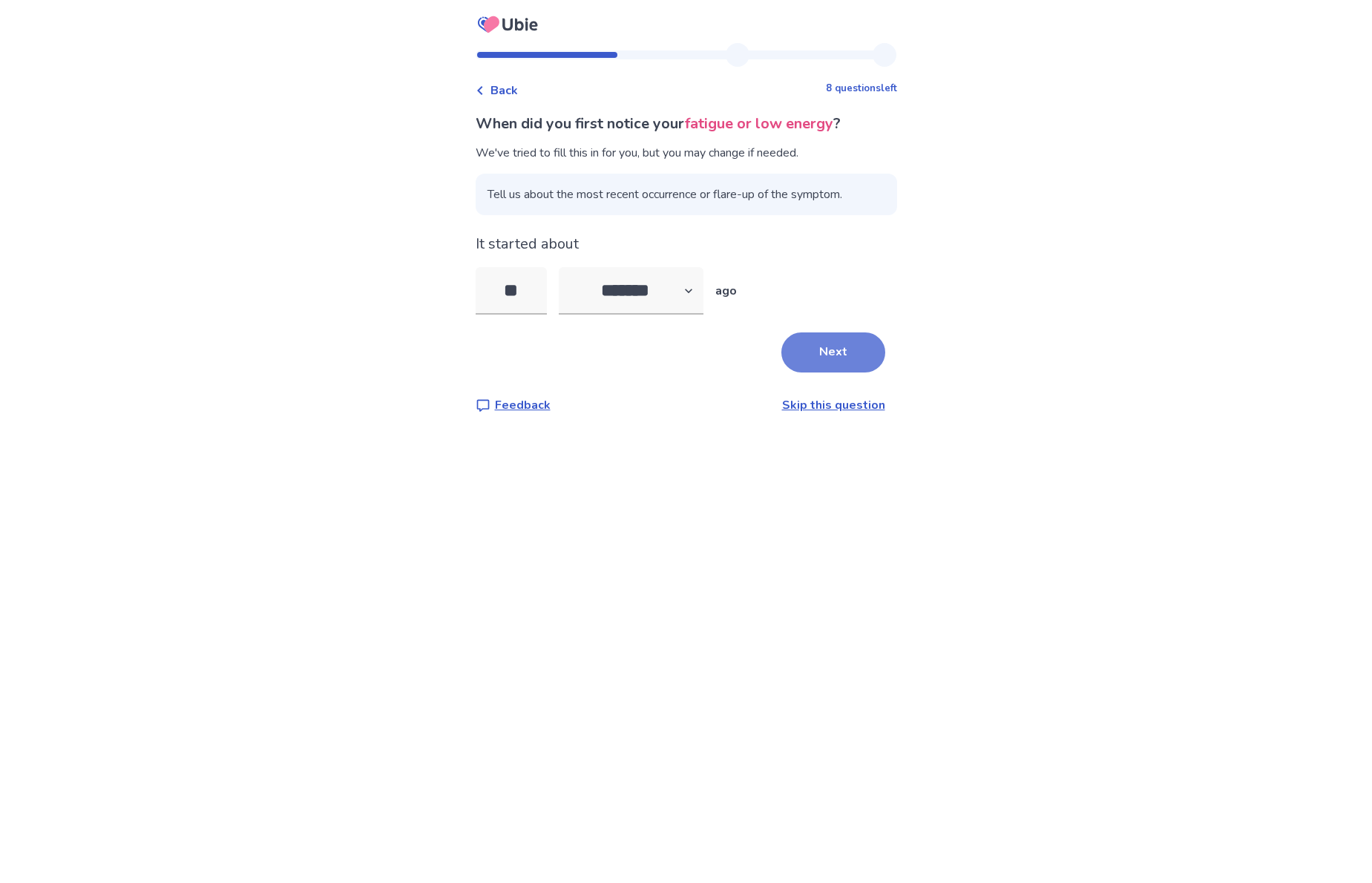
click at [808, 345] on button "Next" at bounding box center [833, 353] width 104 height 40
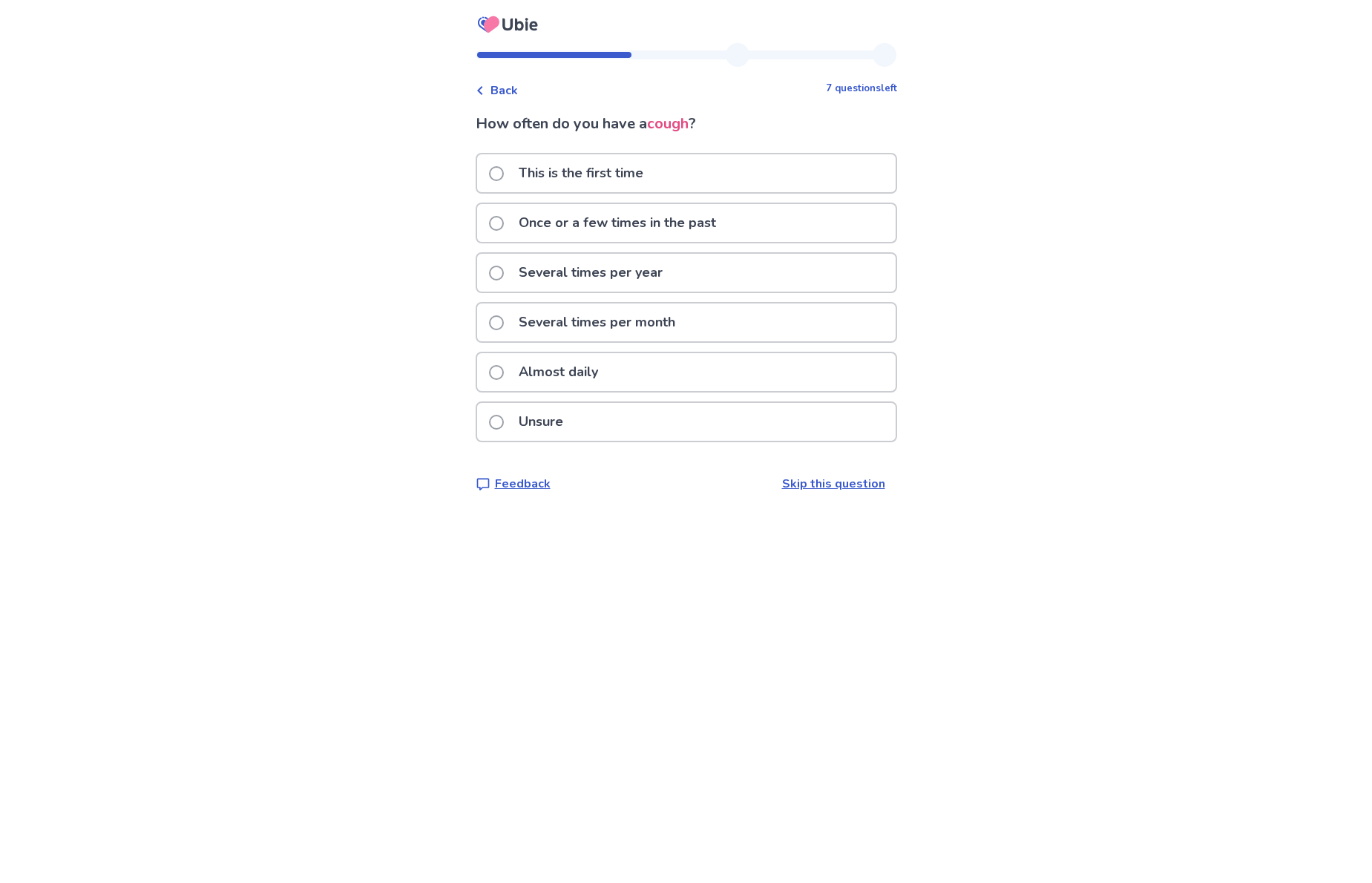
click at [659, 279] on p "Several times per year" at bounding box center [591, 272] width 162 height 38
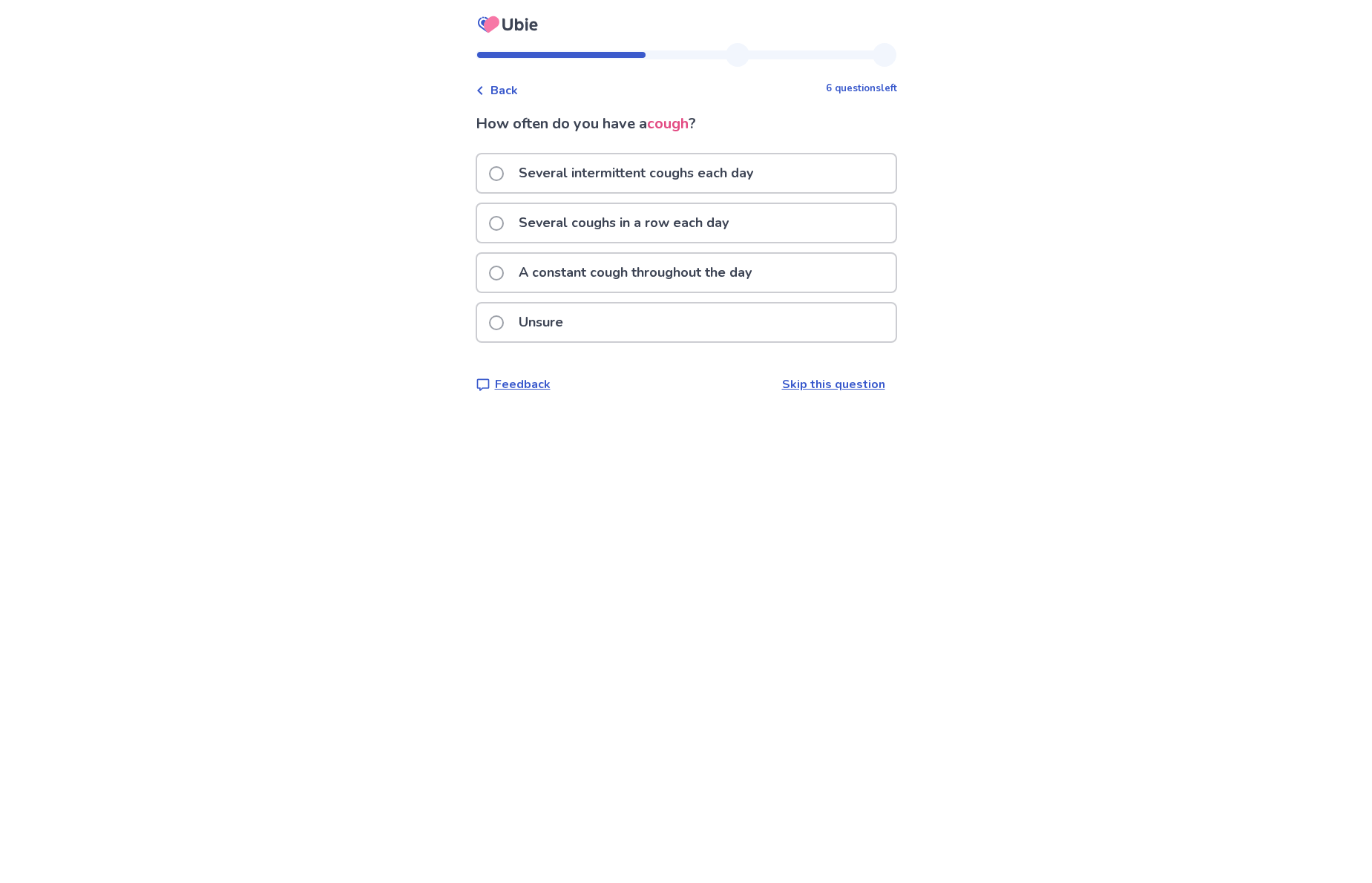
click at [623, 275] on p "A constant cough throughout the day" at bounding box center [635, 272] width 251 height 38
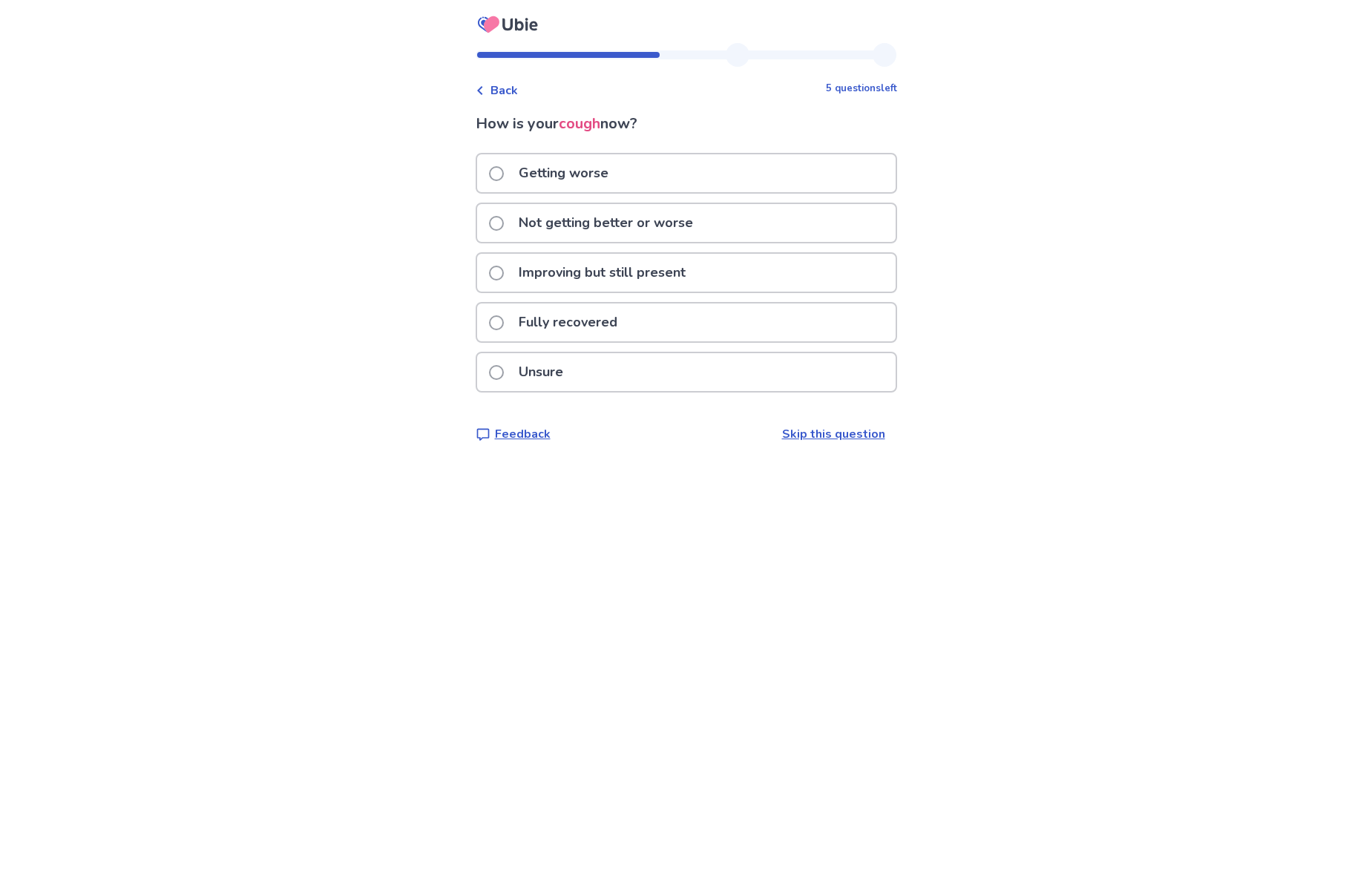
click at [626, 228] on p "Not getting better or worse" at bounding box center [606, 223] width 192 height 38
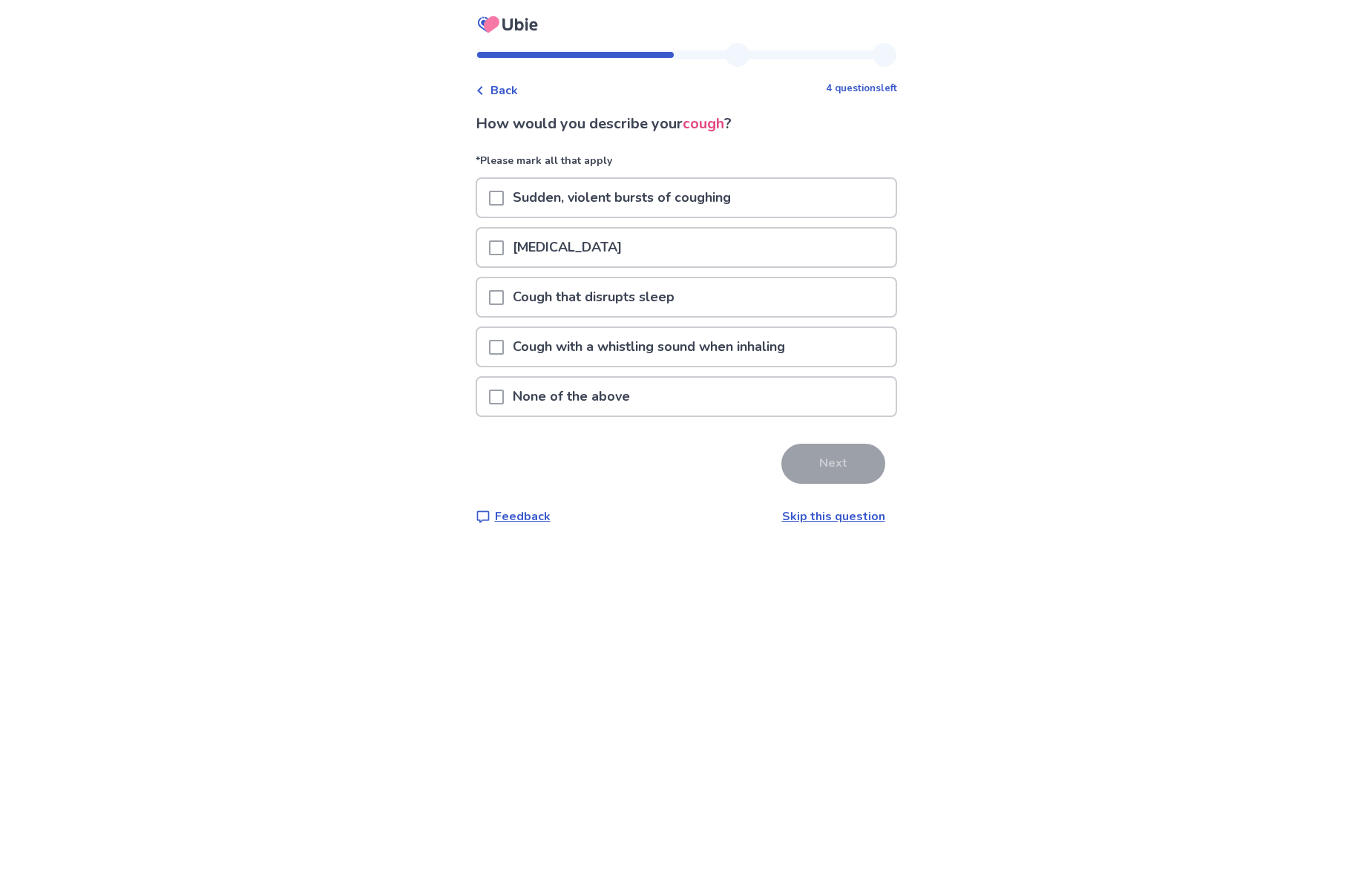
click at [641, 208] on p "Sudden, violent bursts of coughing" at bounding box center [622, 197] width 236 height 38
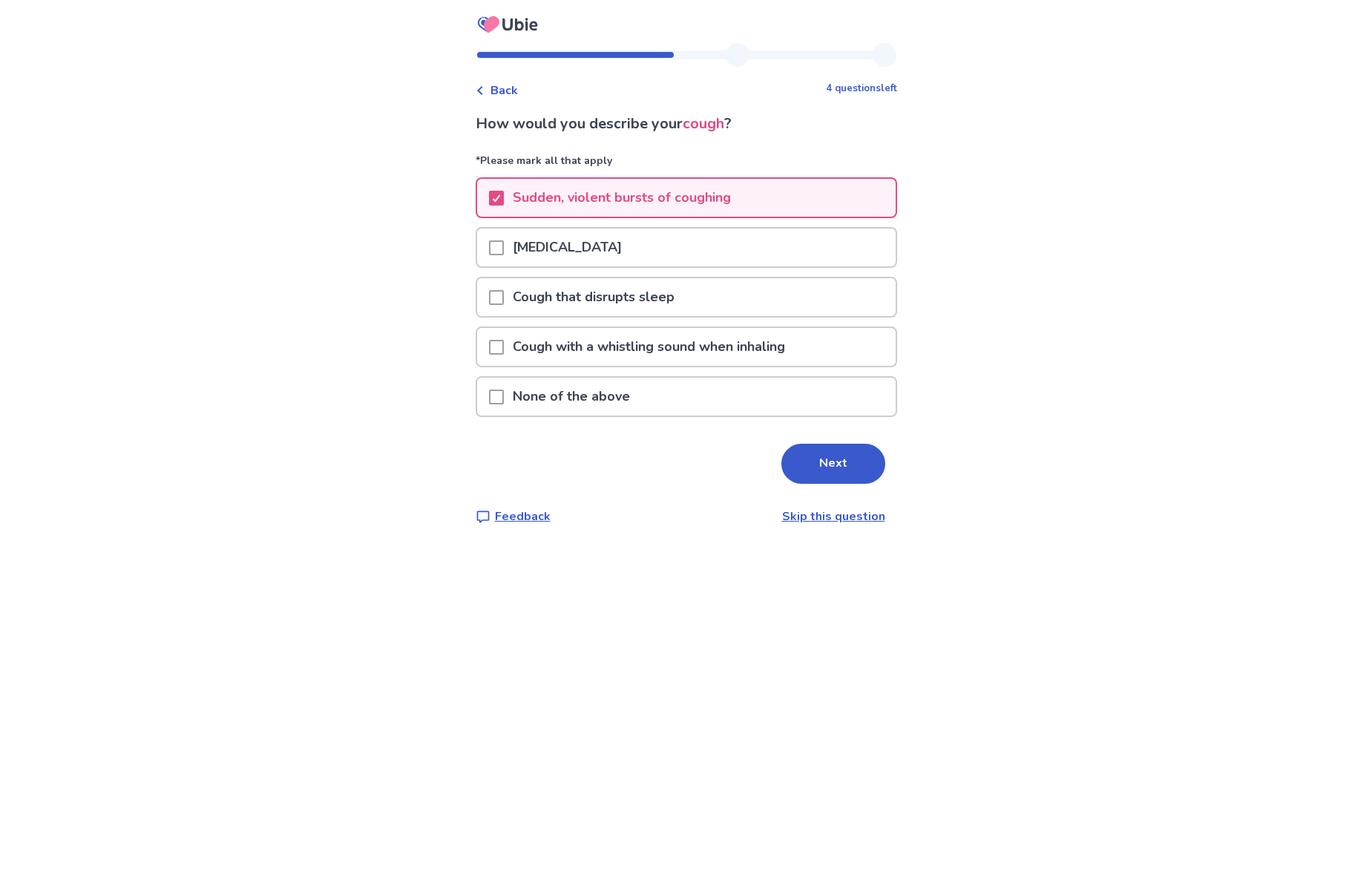
click at [829, 465] on button "Next" at bounding box center [833, 464] width 104 height 40
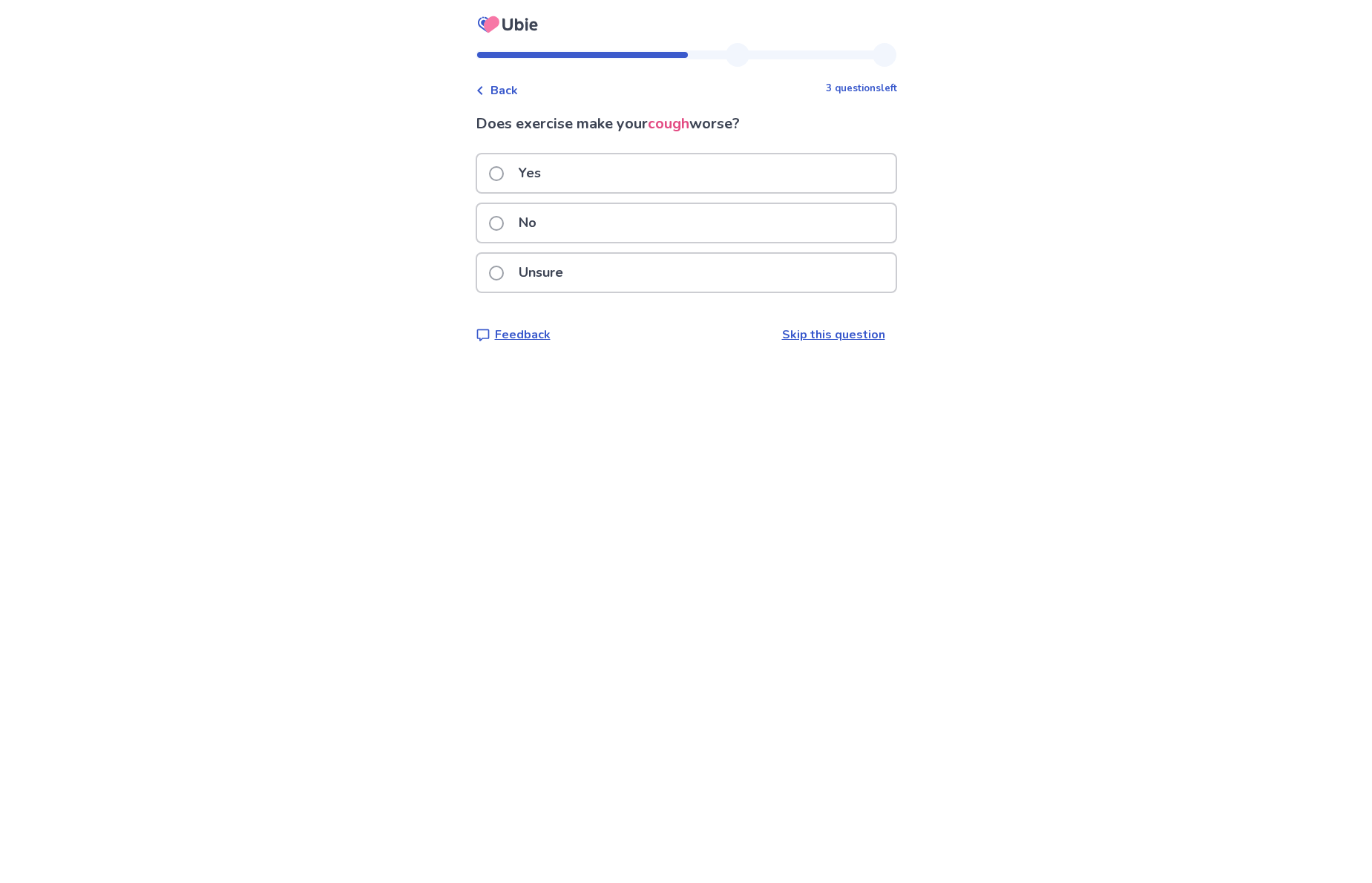
click at [616, 271] on div "Unsure" at bounding box center [686, 272] width 418 height 38
click at [669, 265] on div "Unsure" at bounding box center [686, 272] width 418 height 38
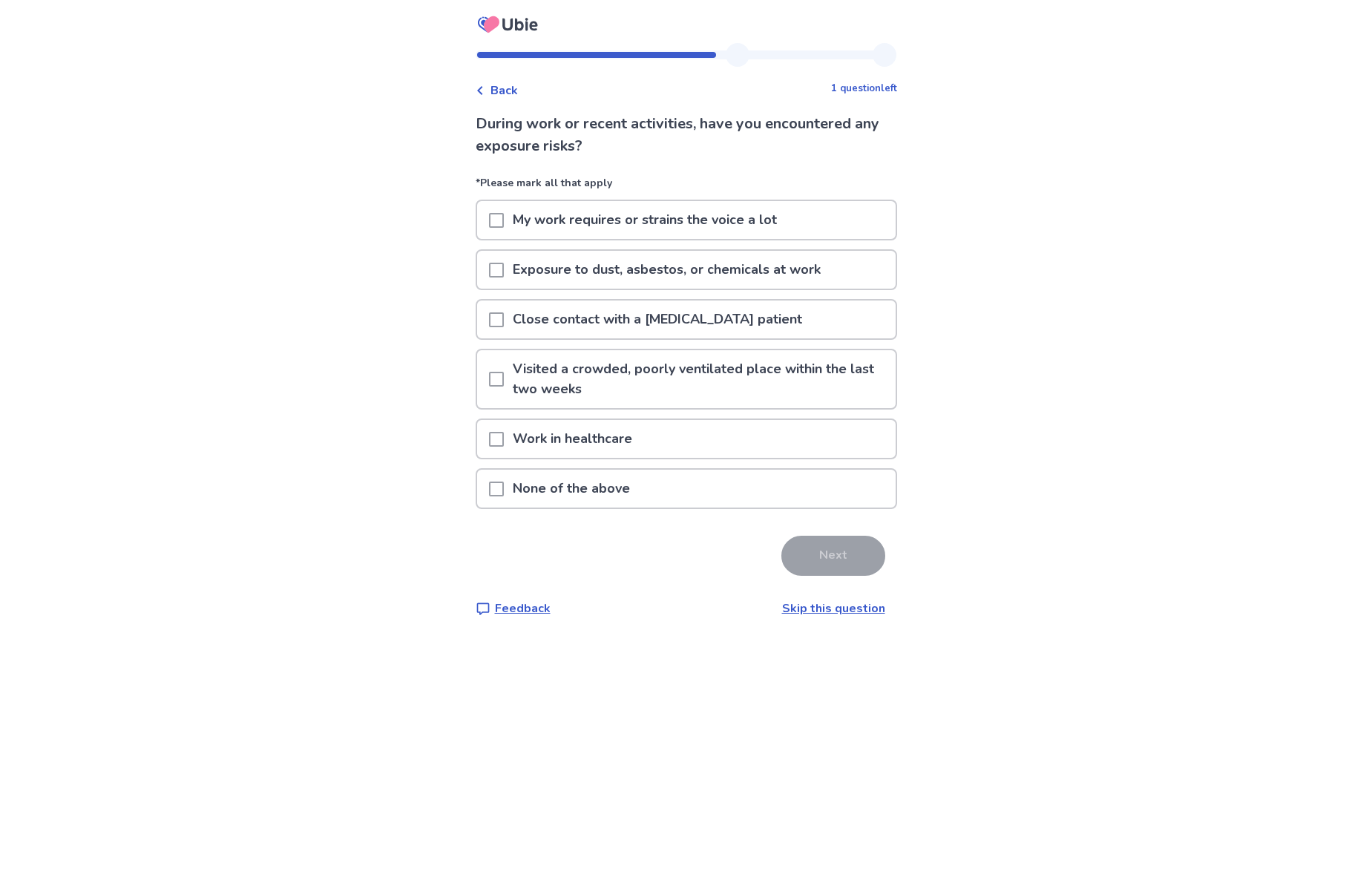
click at [734, 483] on div "None of the above" at bounding box center [686, 488] width 418 height 38
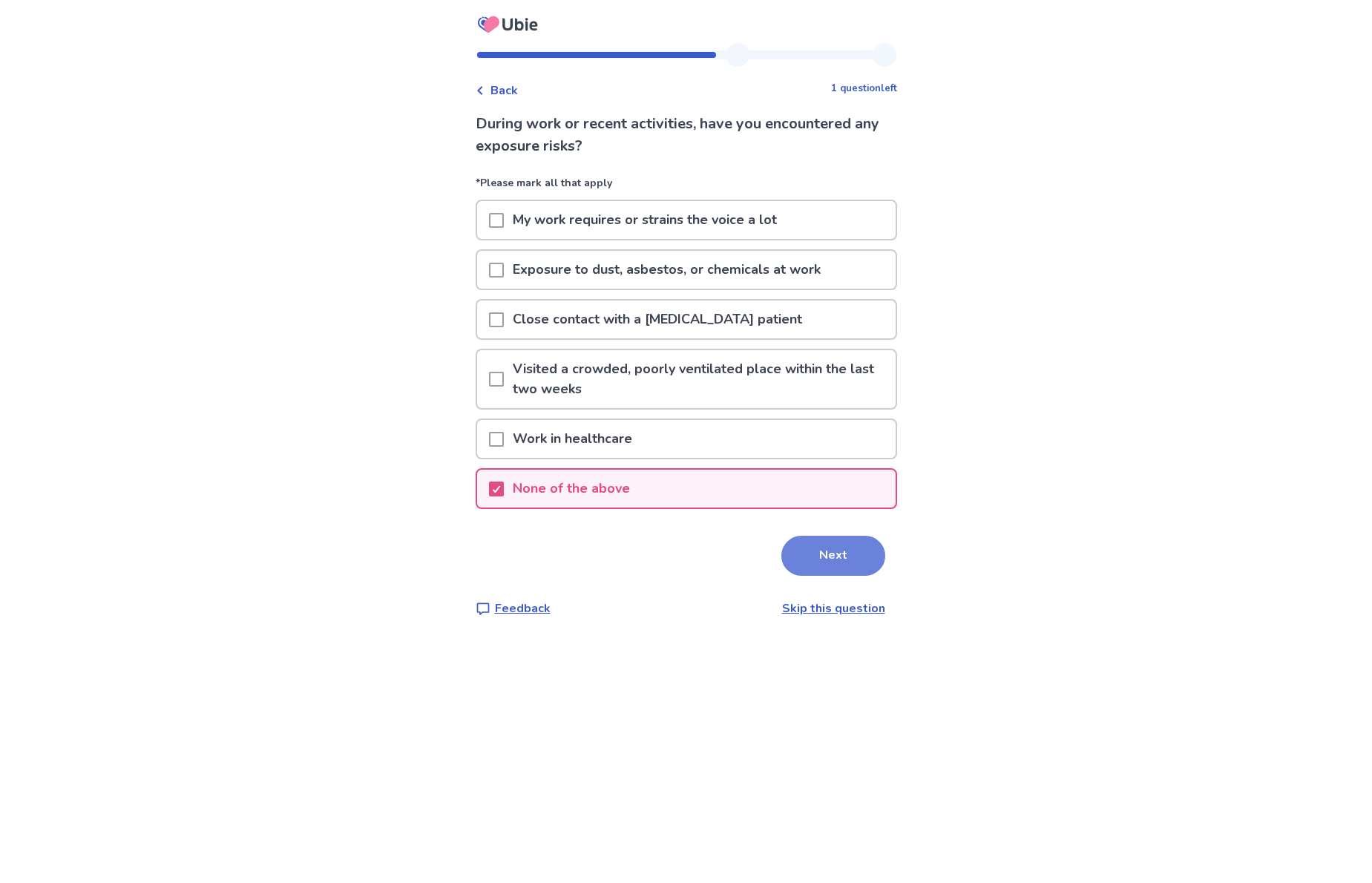
click at [837, 567] on button "Next" at bounding box center [833, 556] width 104 height 40
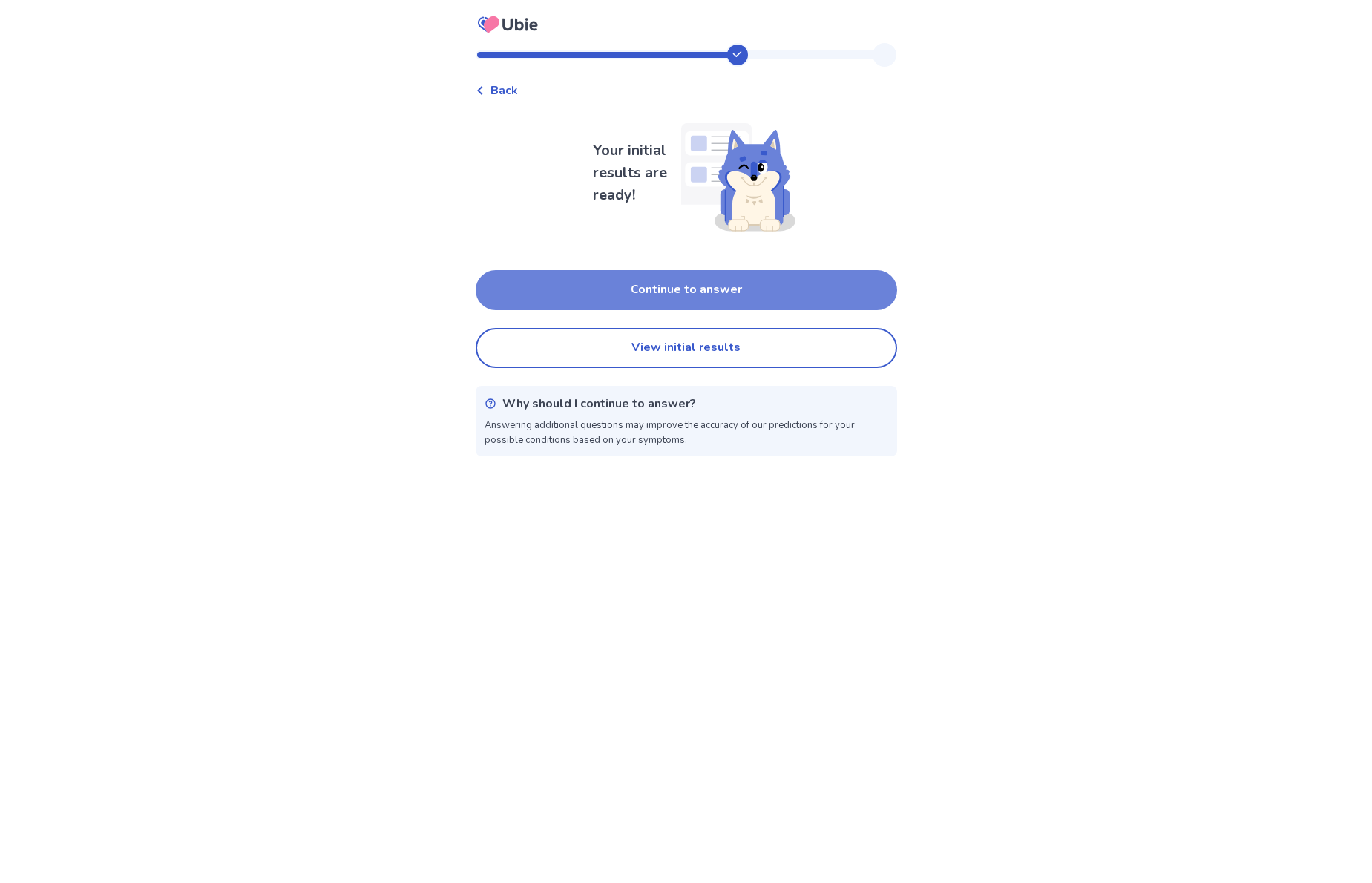
click at [645, 298] on button "Continue to answer" at bounding box center [686, 291] width 422 height 40
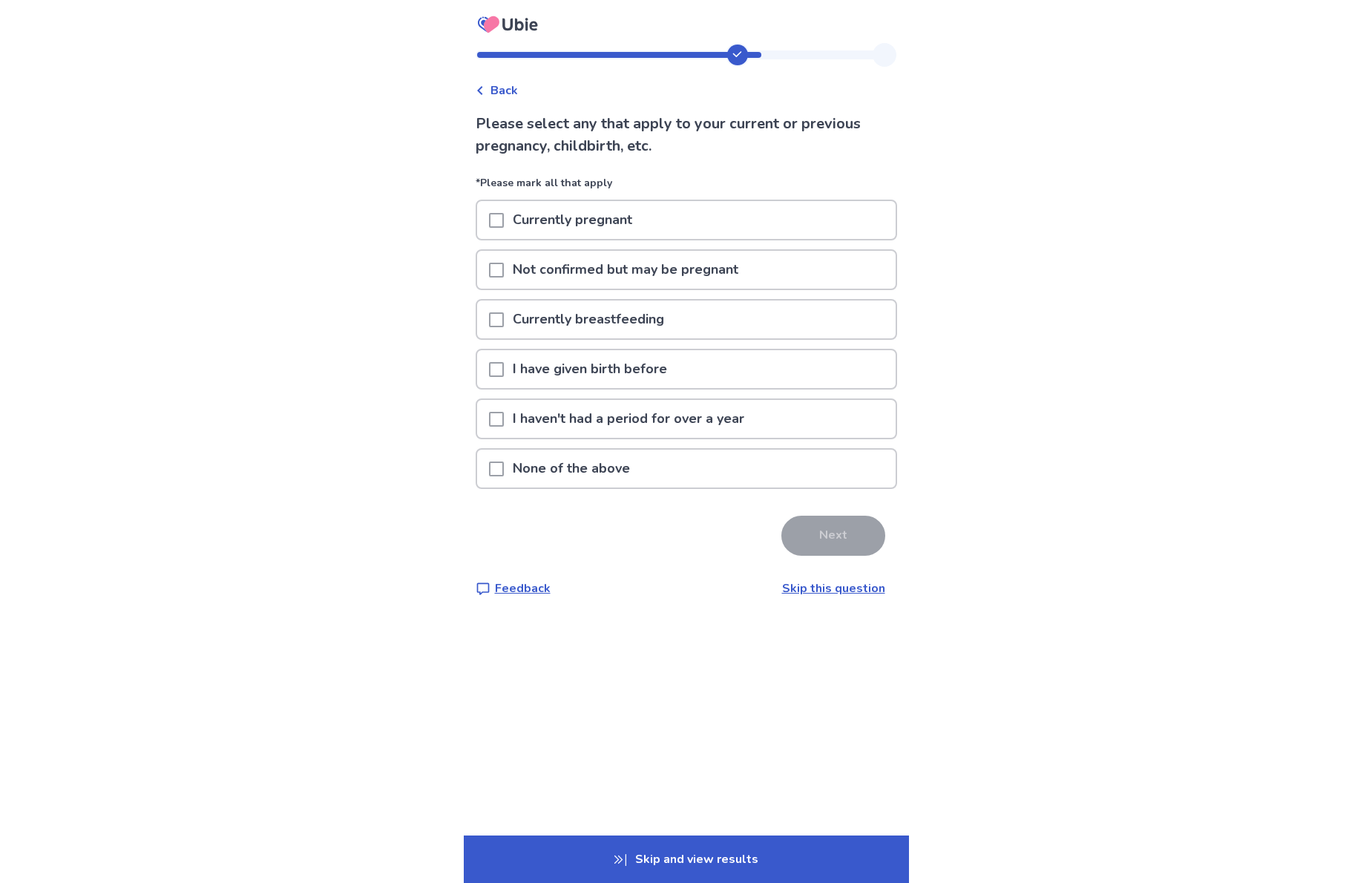
click at [615, 464] on p "None of the above" at bounding box center [571, 468] width 135 height 38
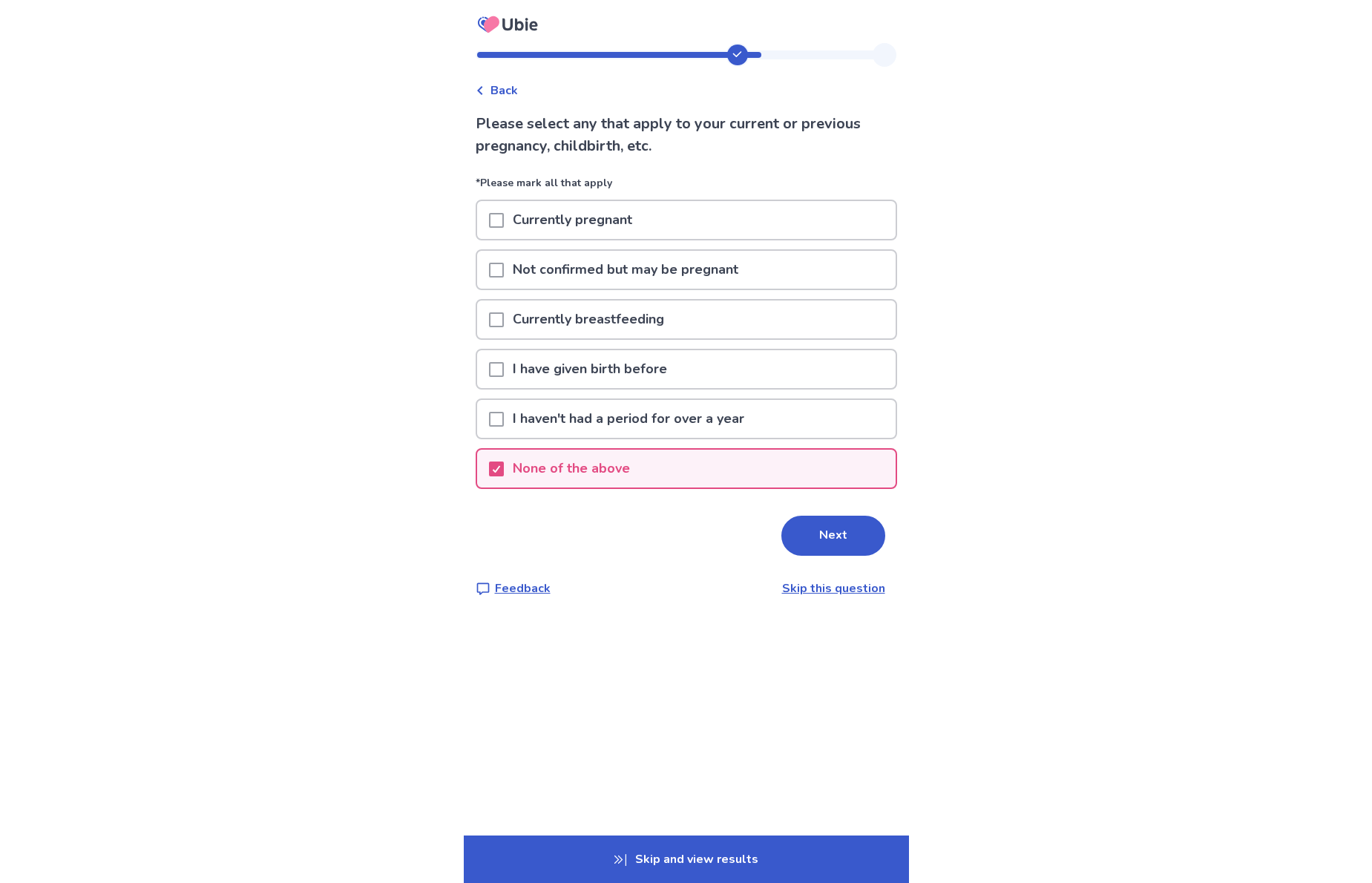
click at [808, 526] on button "Next" at bounding box center [833, 536] width 104 height 40
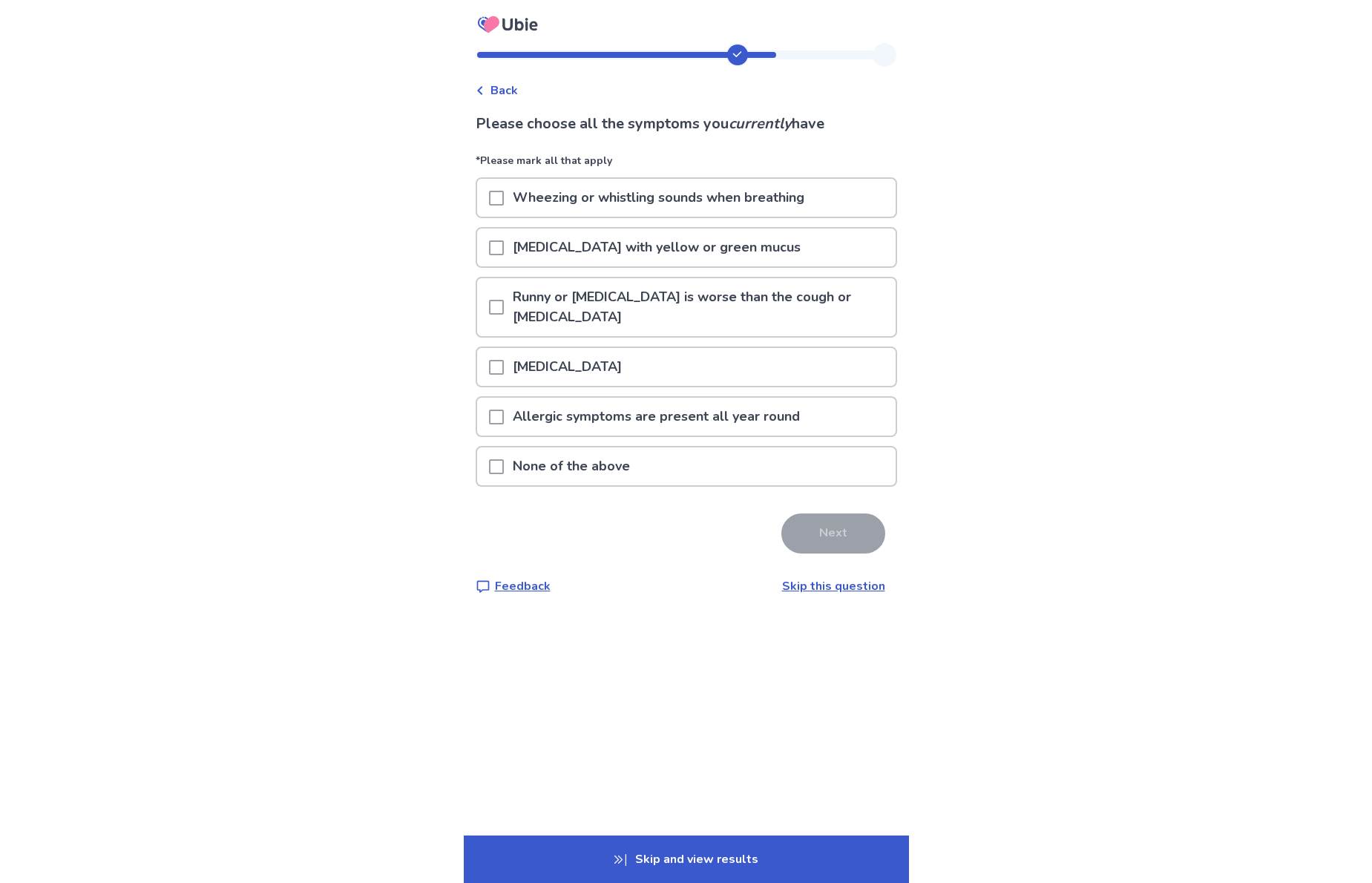
click at [653, 467] on div "None of the above" at bounding box center [686, 466] width 418 height 38
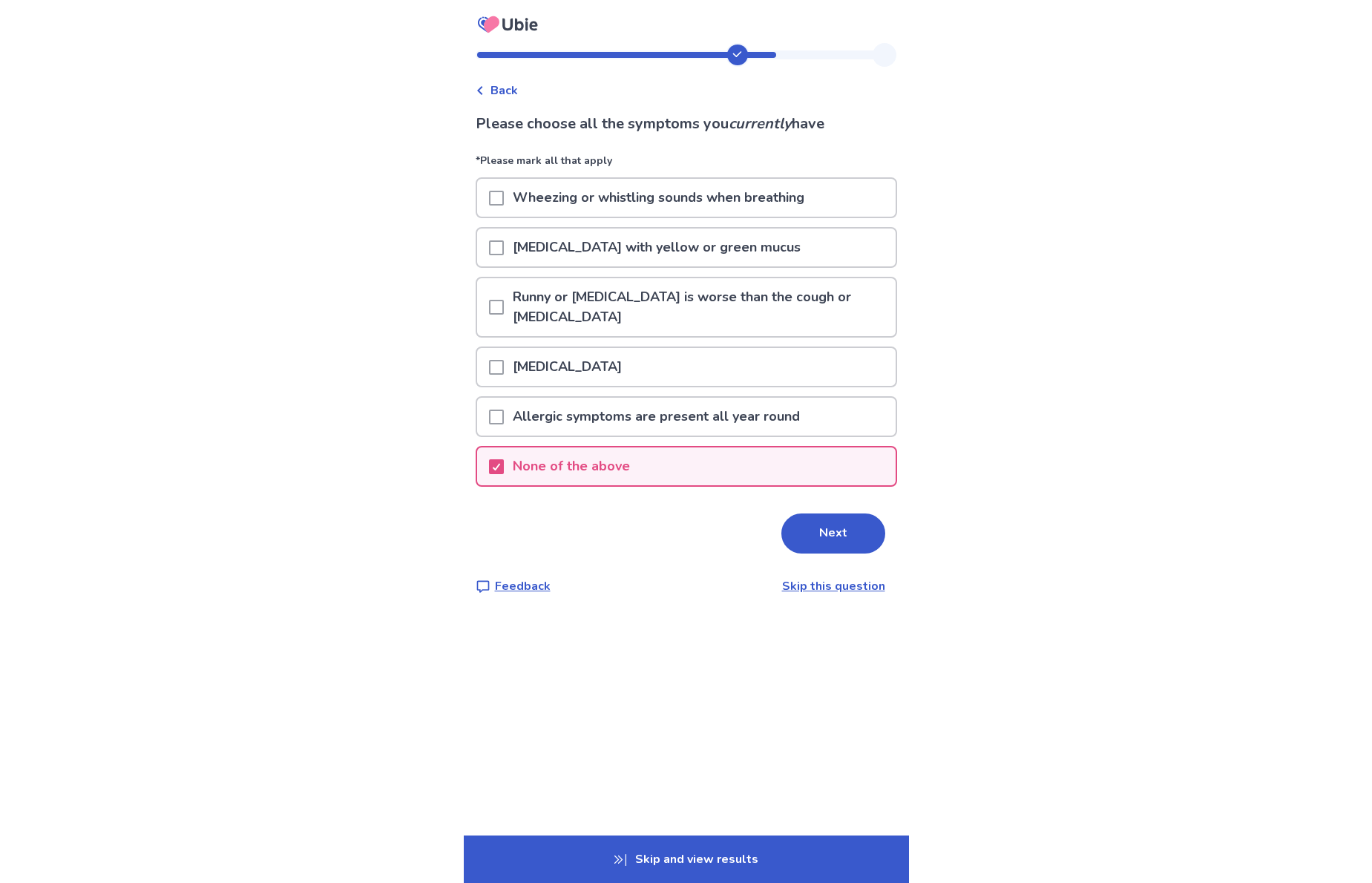
click at [697, 465] on div "None of the above" at bounding box center [686, 466] width 418 height 38
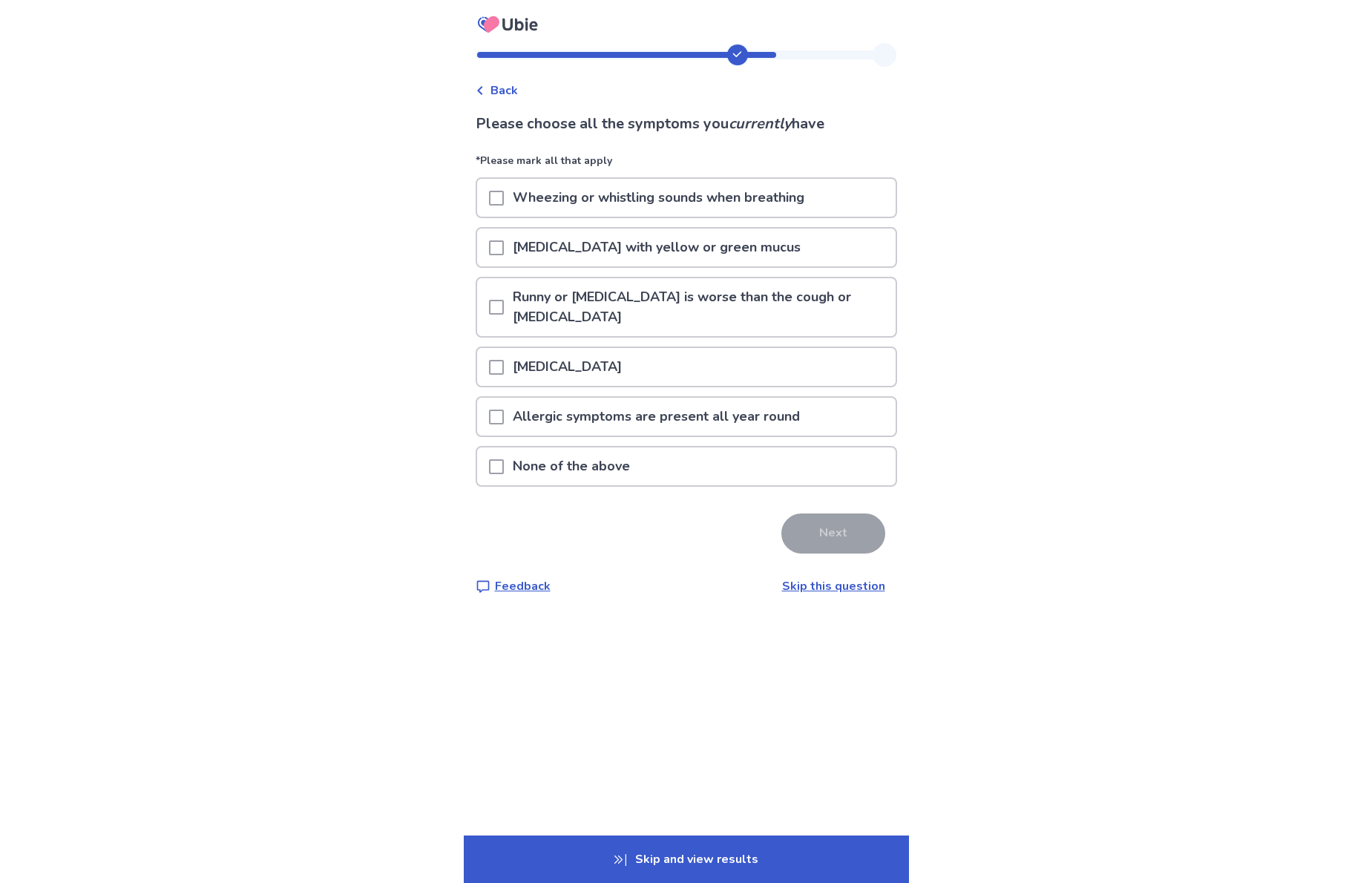
click at [635, 479] on p "None of the above" at bounding box center [571, 466] width 135 height 38
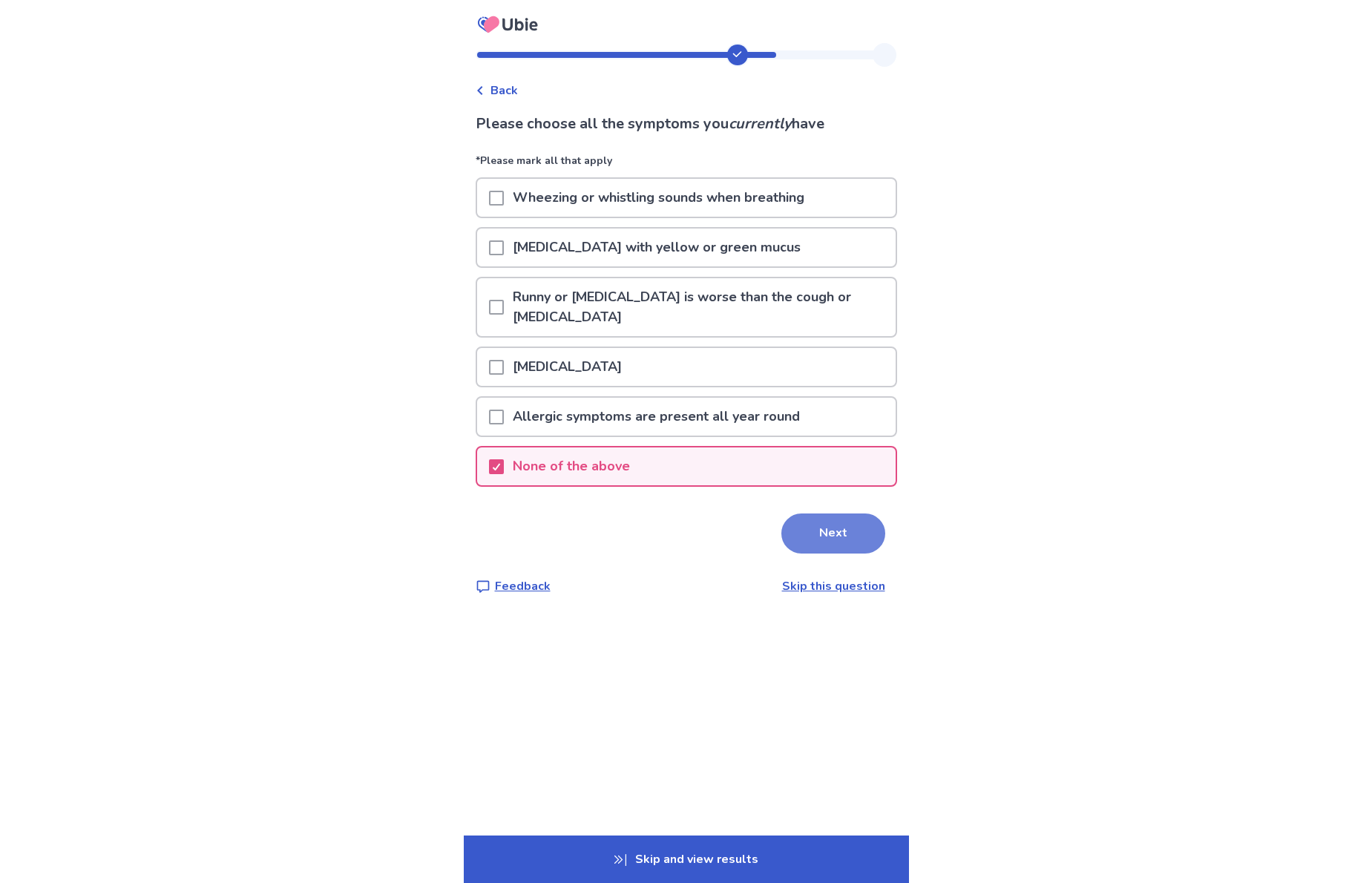
click at [794, 538] on button "Next" at bounding box center [833, 533] width 104 height 40
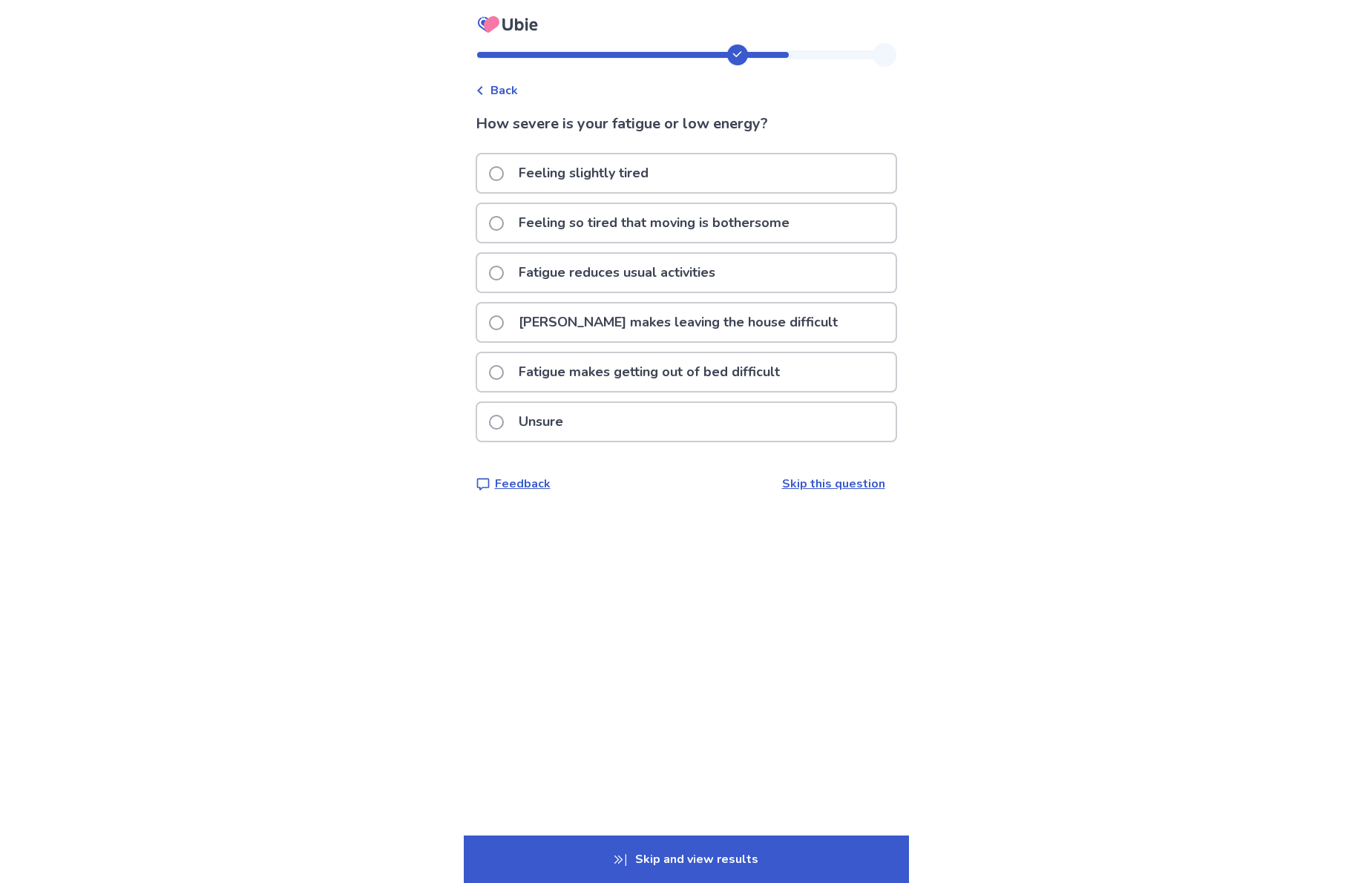
click at [586, 177] on p "Feeling slightly tired" at bounding box center [584, 173] width 148 height 38
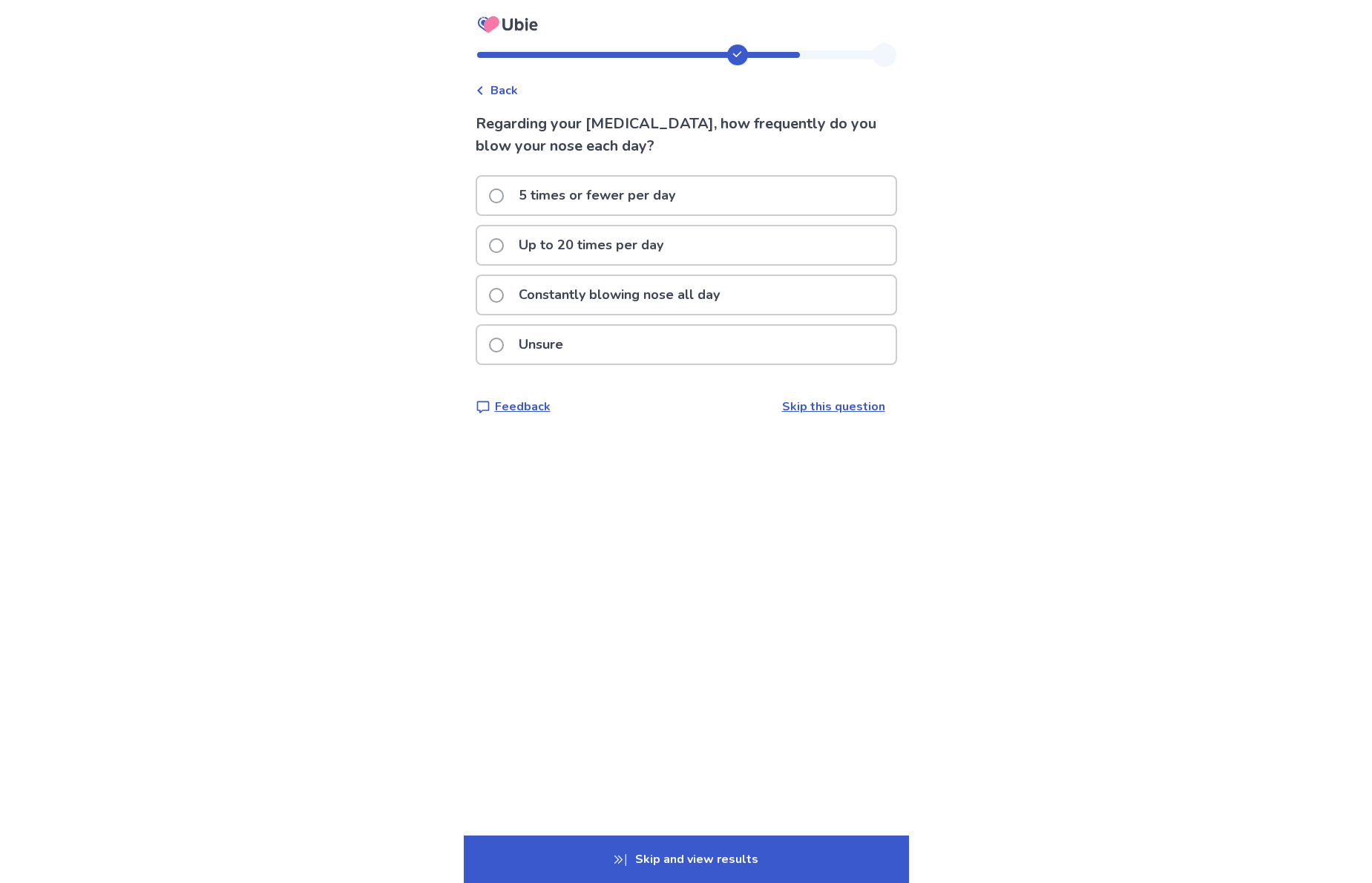
click at [599, 242] on p "Up to 20 times per day" at bounding box center [591, 245] width 163 height 38
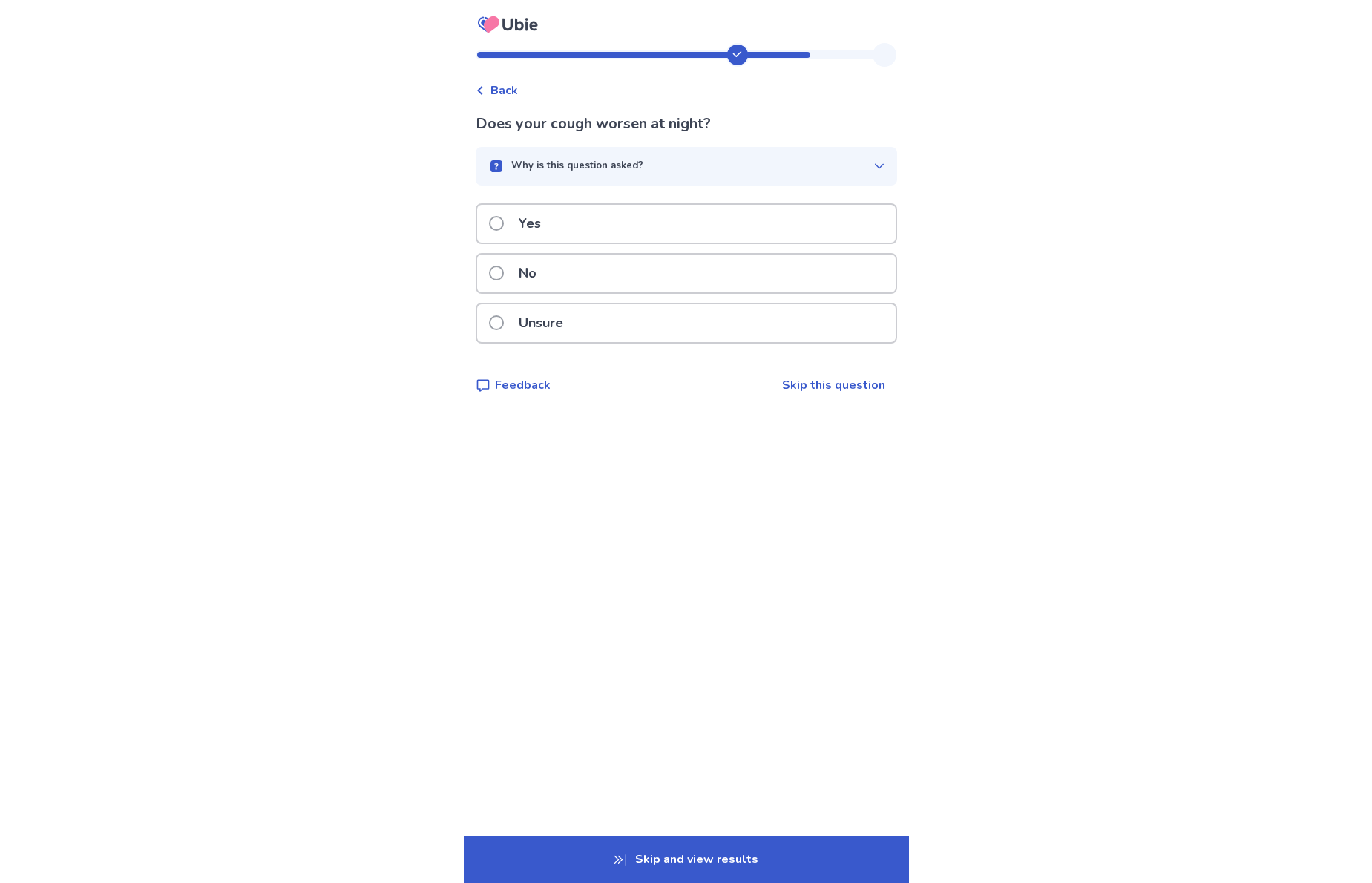
click at [653, 224] on div "Yes" at bounding box center [686, 224] width 418 height 38
click at [585, 276] on div "No" at bounding box center [686, 273] width 418 height 38
click at [588, 316] on div "Unsure" at bounding box center [686, 322] width 418 height 38
click at [723, 320] on div "Unsure" at bounding box center [686, 322] width 418 height 38
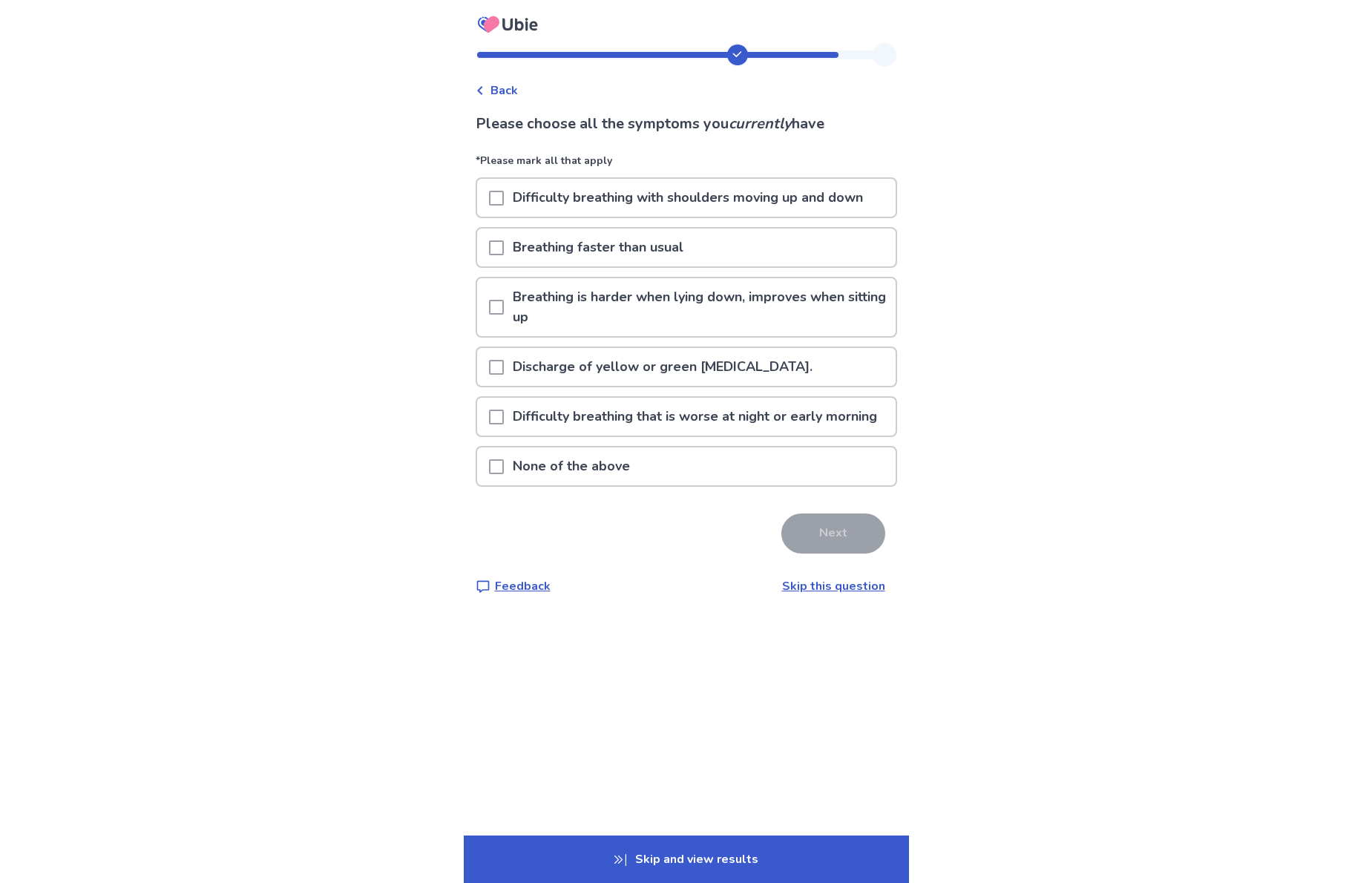
click at [689, 484] on div "None of the above" at bounding box center [686, 466] width 418 height 38
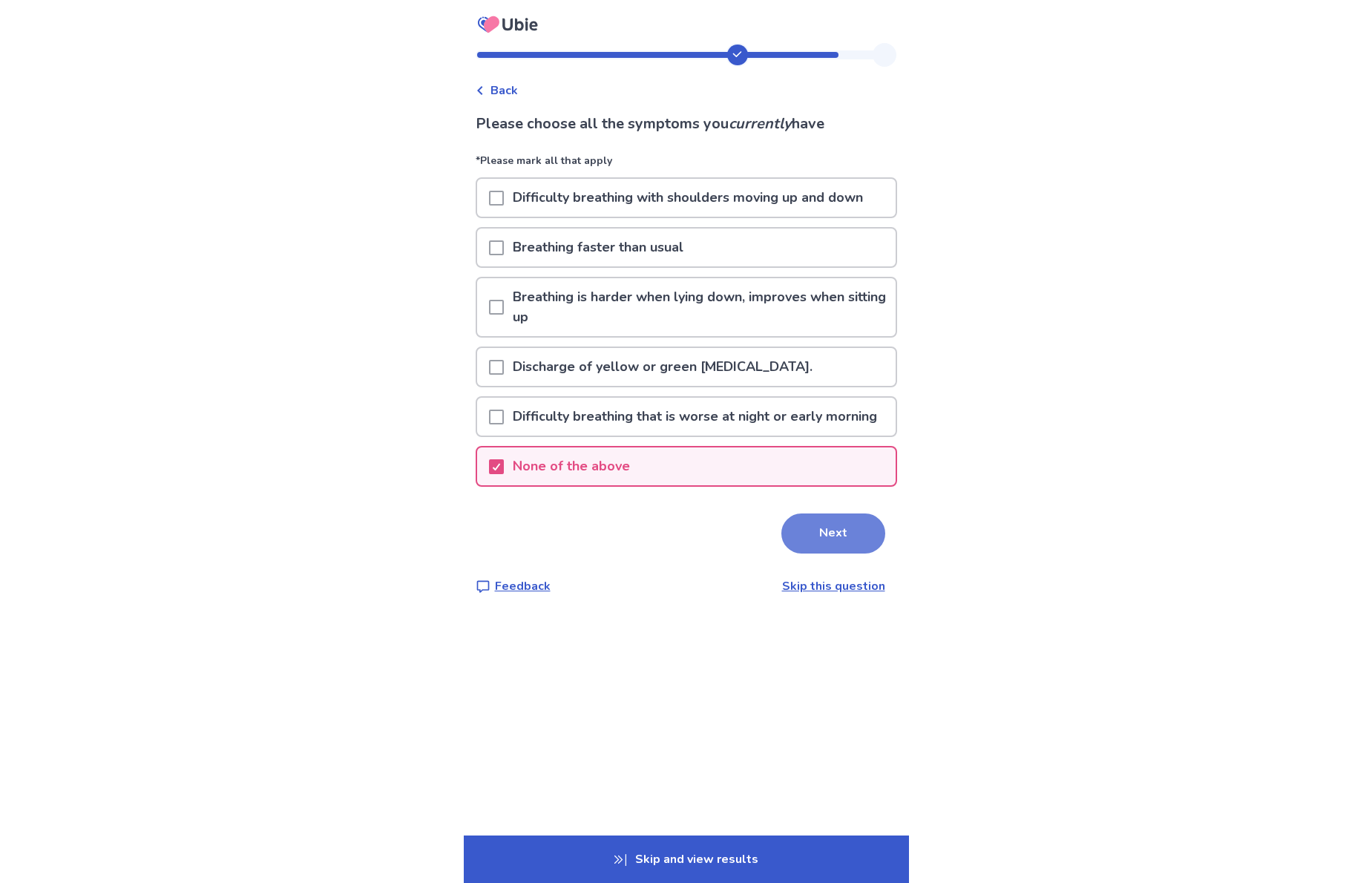
click at [850, 554] on button "Next" at bounding box center [833, 533] width 104 height 40
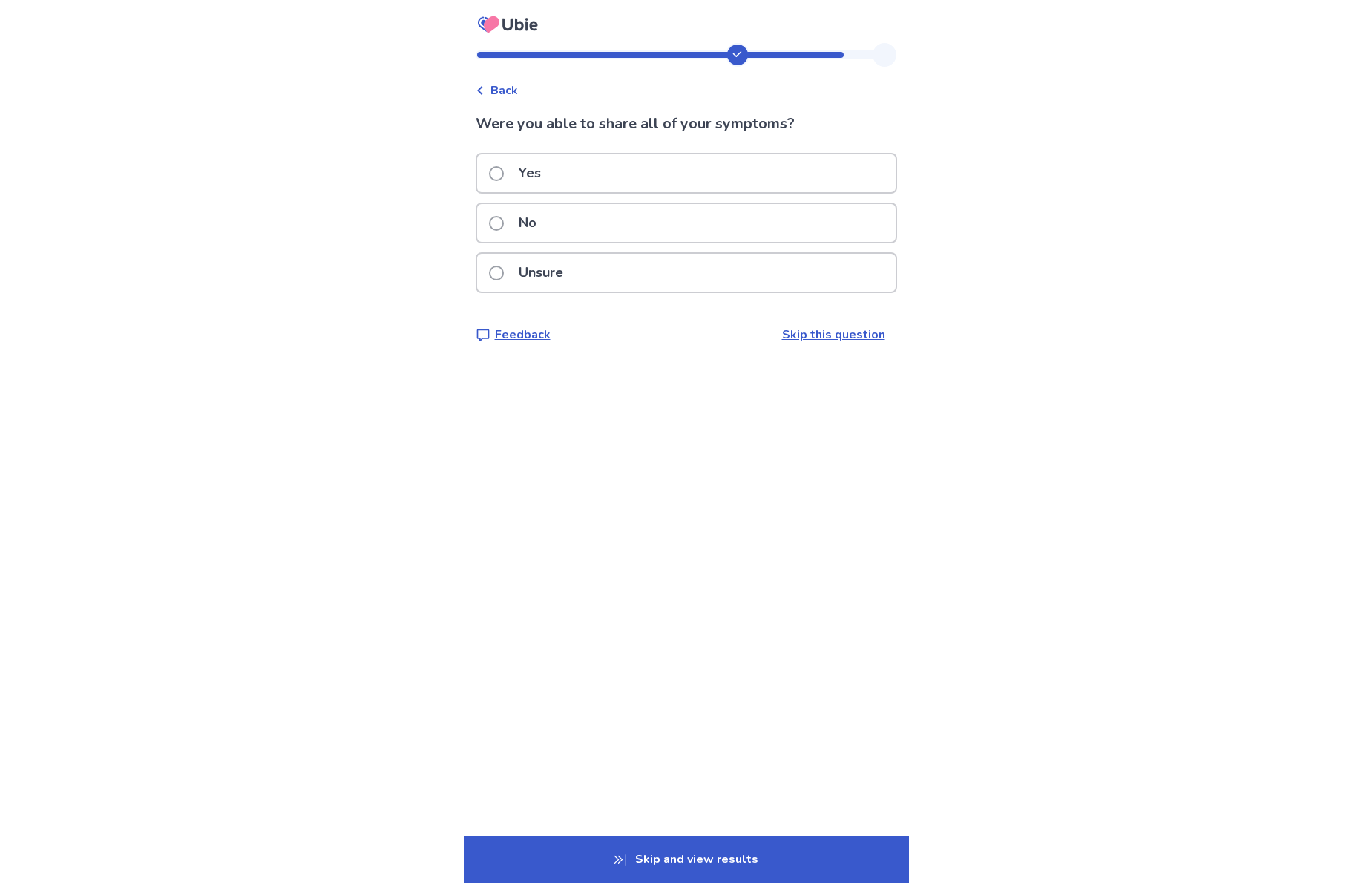
click at [572, 184] on div "Yes" at bounding box center [686, 173] width 418 height 38
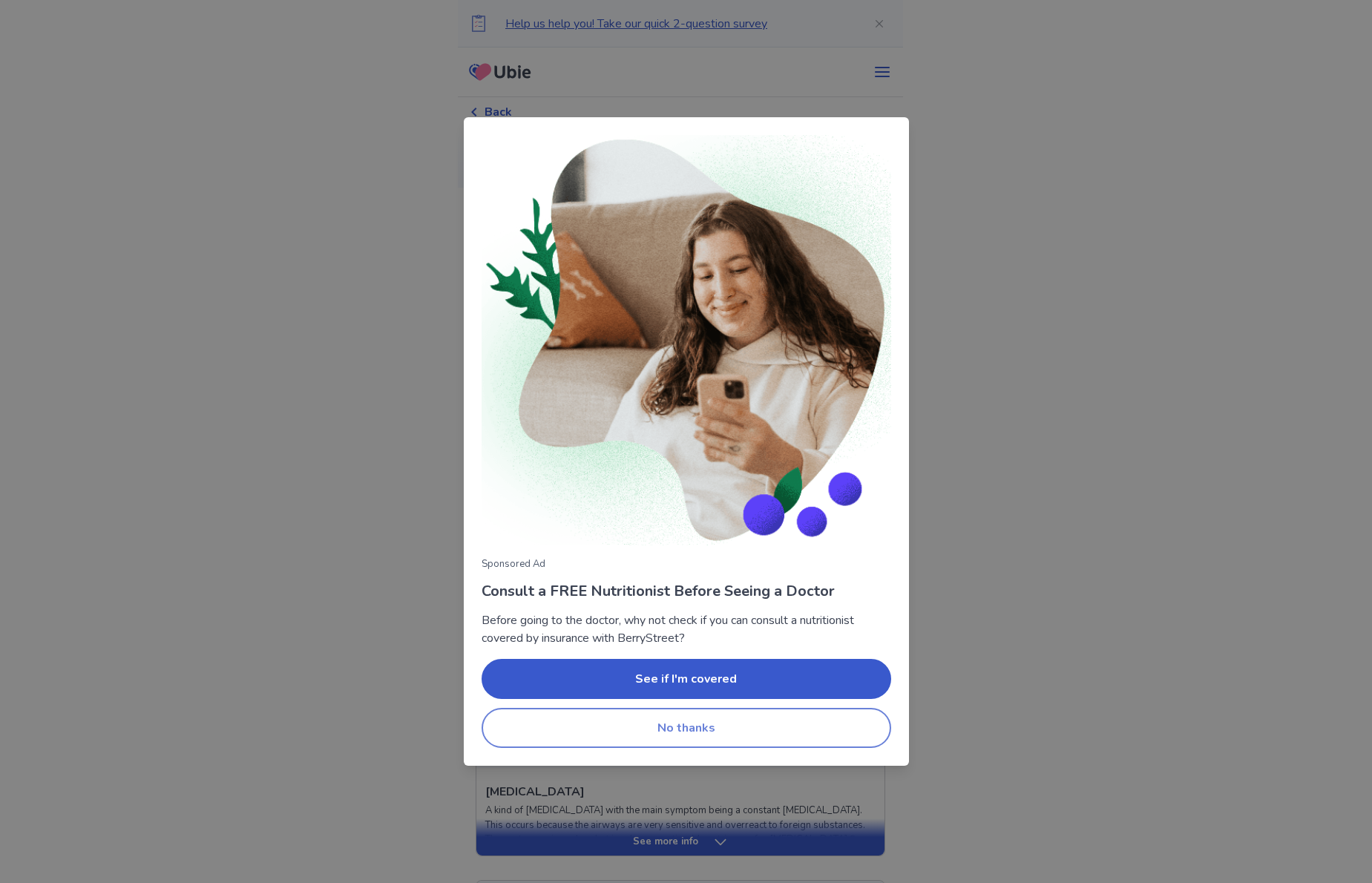
click at [790, 732] on button "No thanks" at bounding box center [686, 728] width 409 height 40
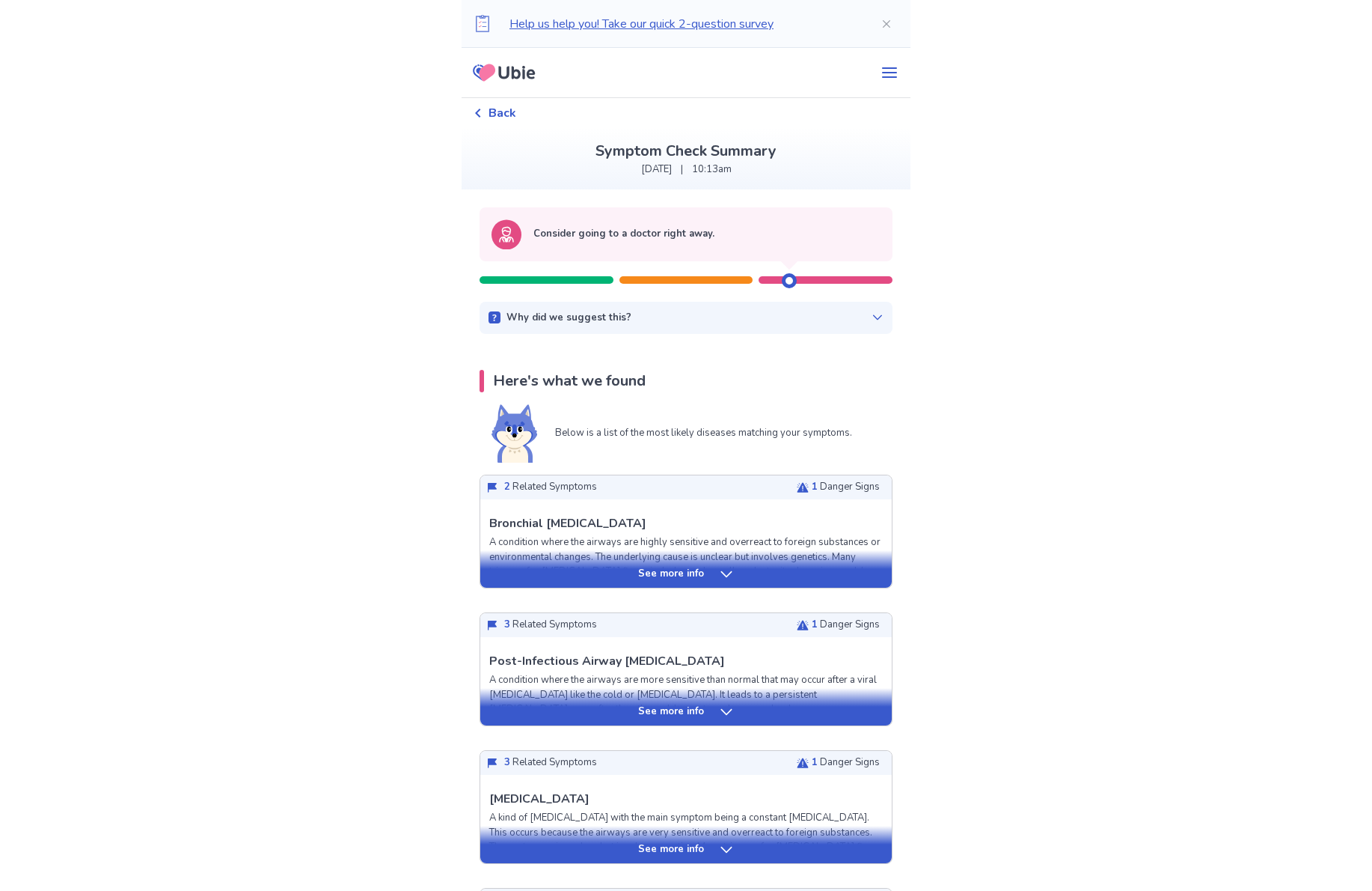
scroll to position [22, 0]
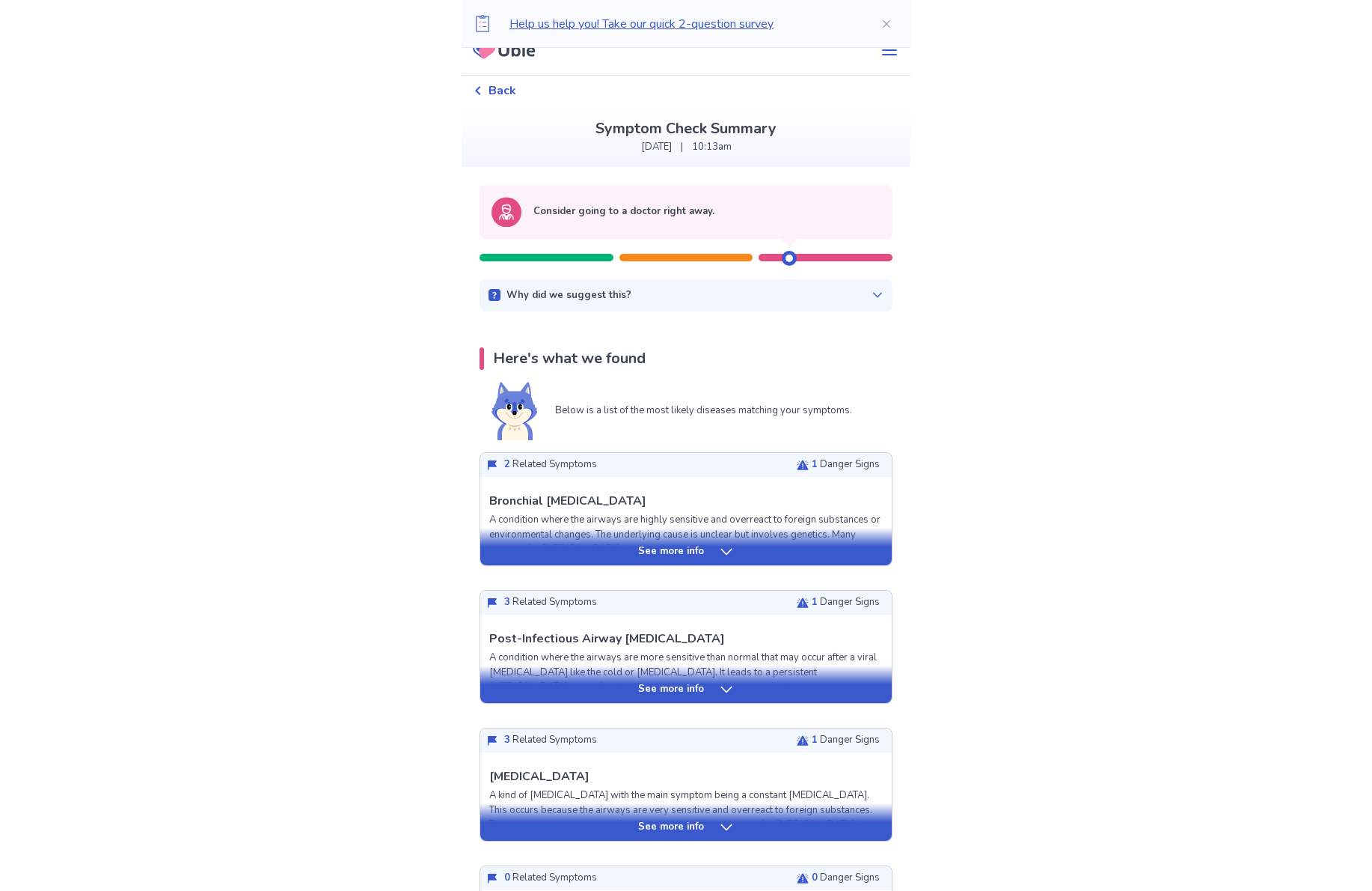
click at [635, 540] on div "See more info" at bounding box center [686, 546] width 411 height 37
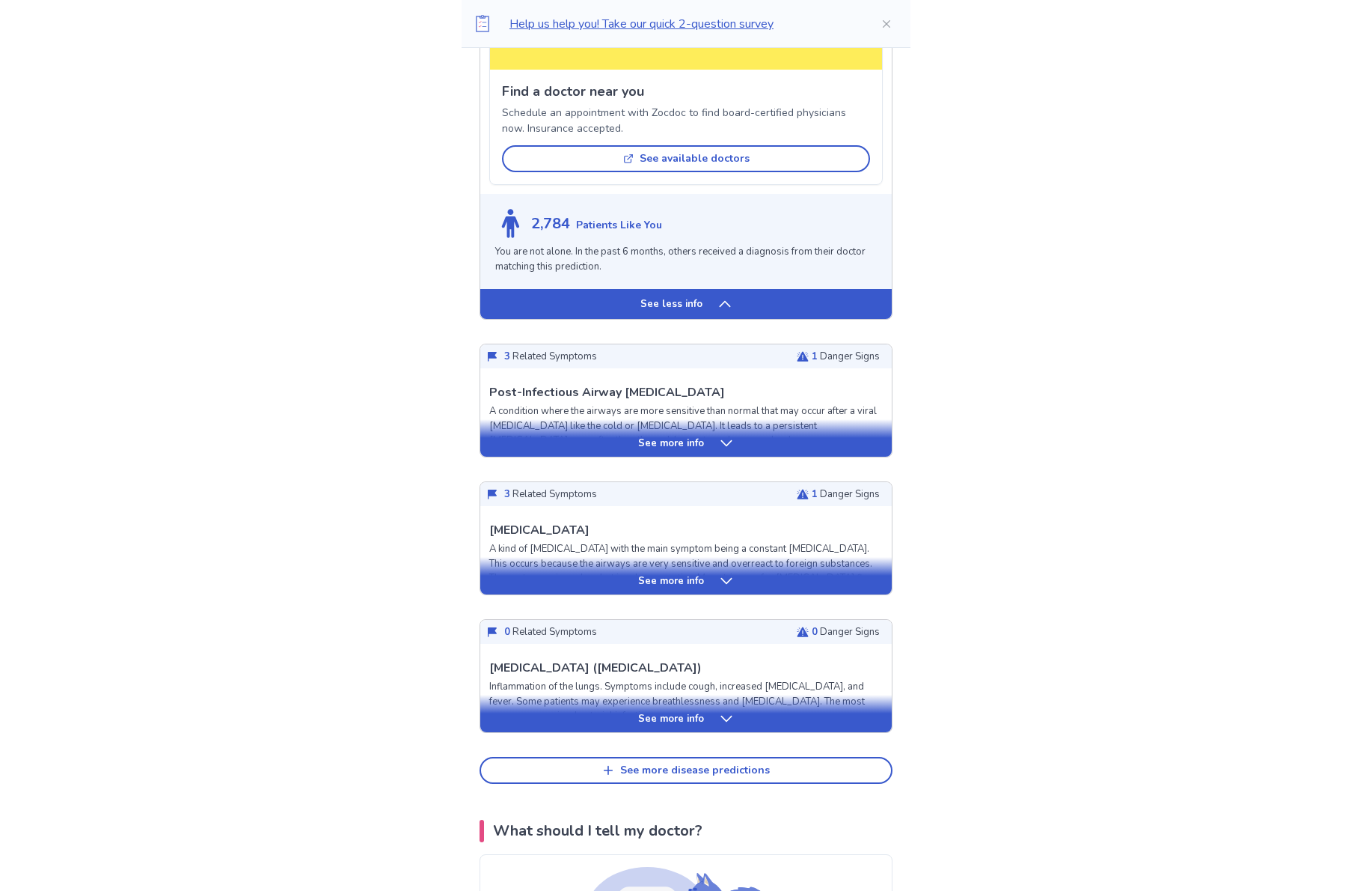
scroll to position [1587, 0]
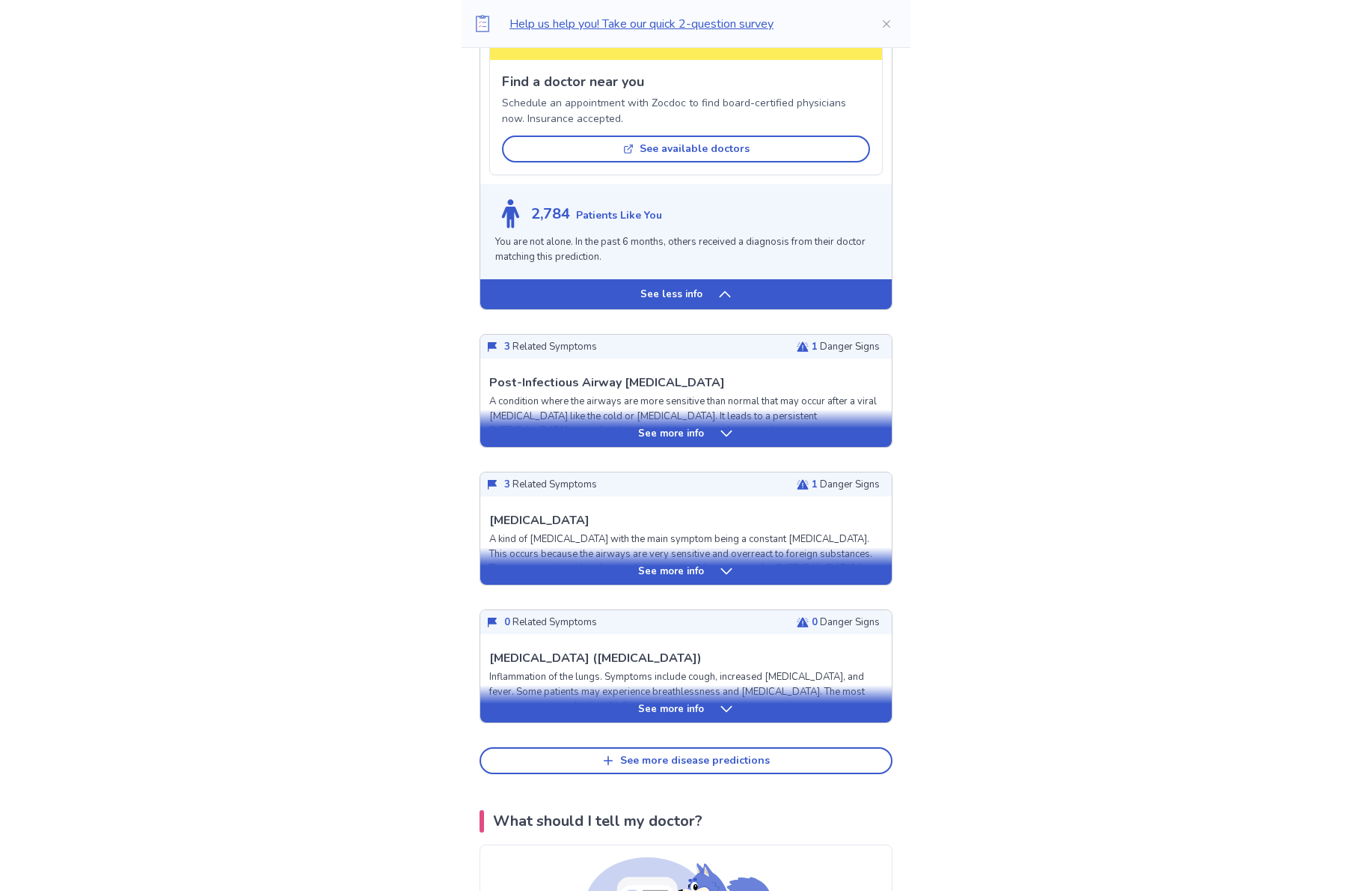
click at [833, 702] on div "See more info" at bounding box center [686, 709] width 411 height 15
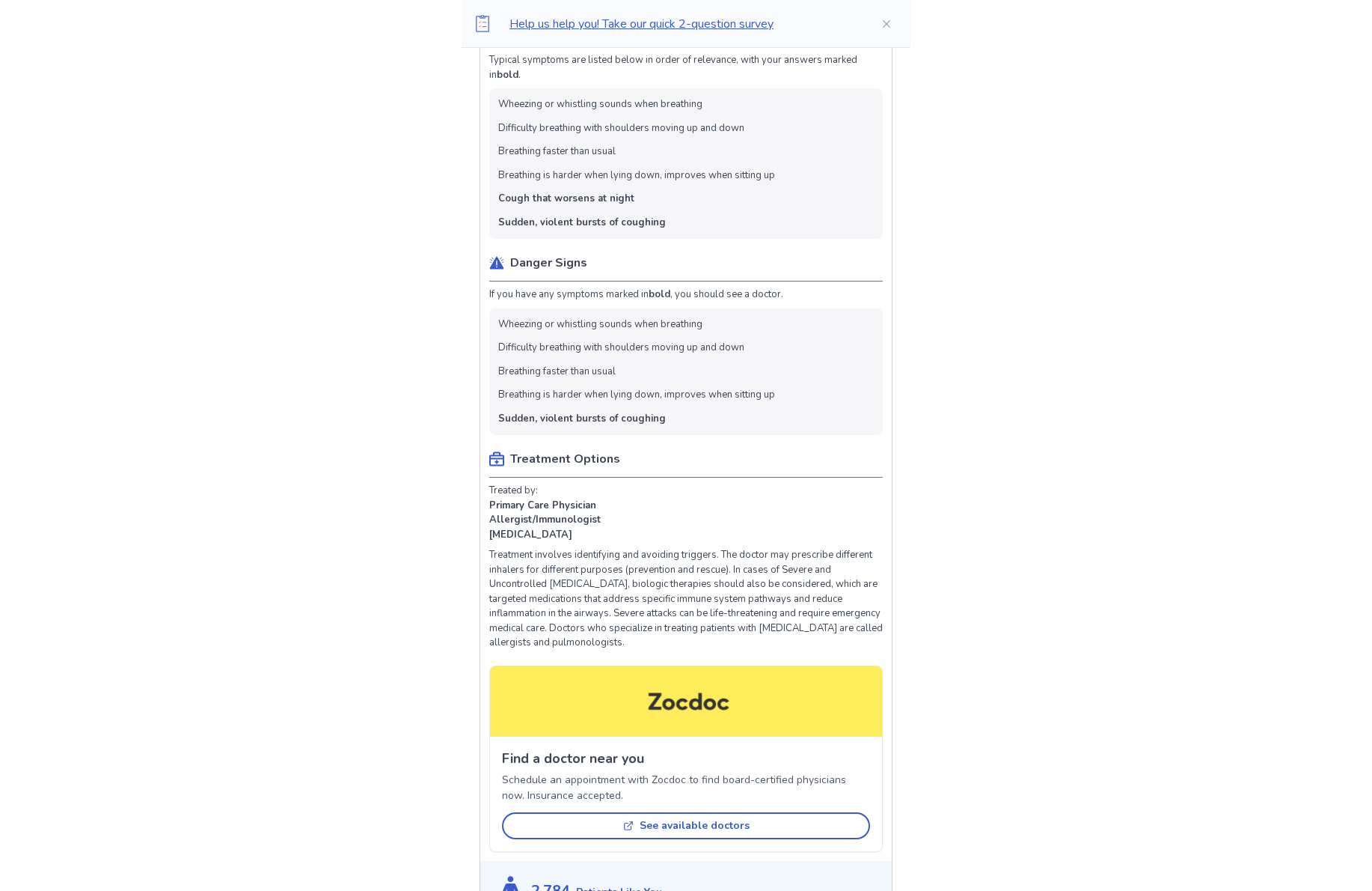
scroll to position [902, 0]
